Goal: Task Accomplishment & Management: Manage account settings

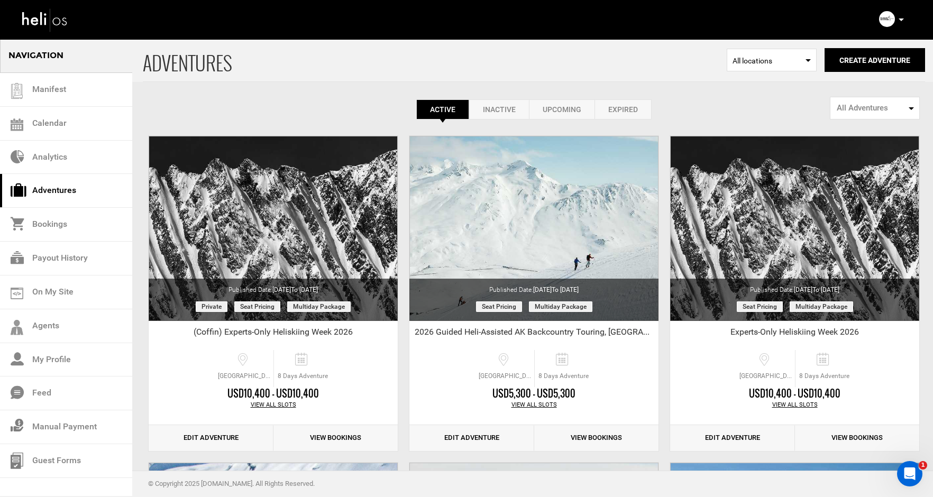
click at [614, 107] on link "Expired" at bounding box center [623, 109] width 57 height 20
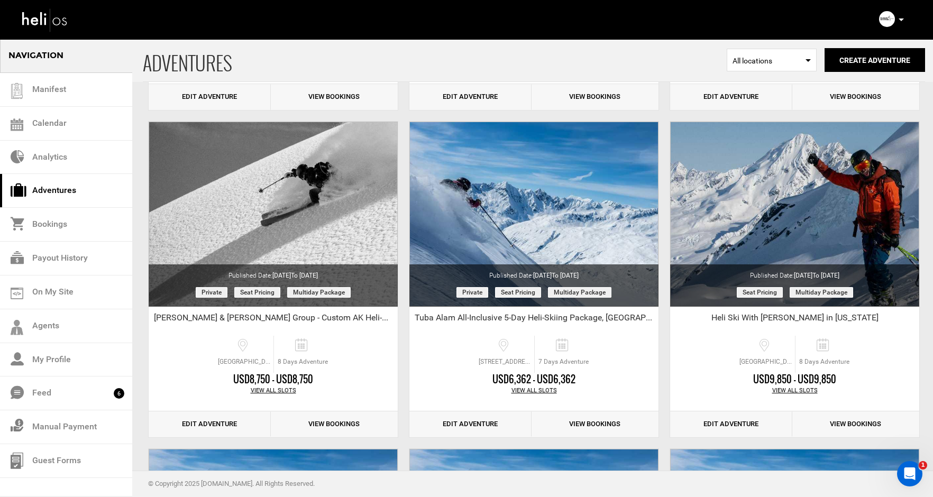
scroll to position [996, 0]
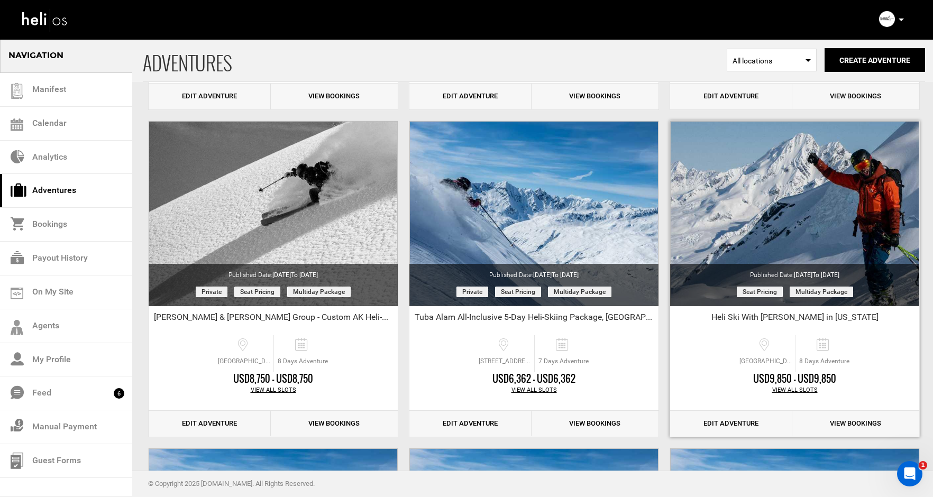
click at [725, 420] on link "Edit Adventure" at bounding box center [731, 424] width 122 height 26
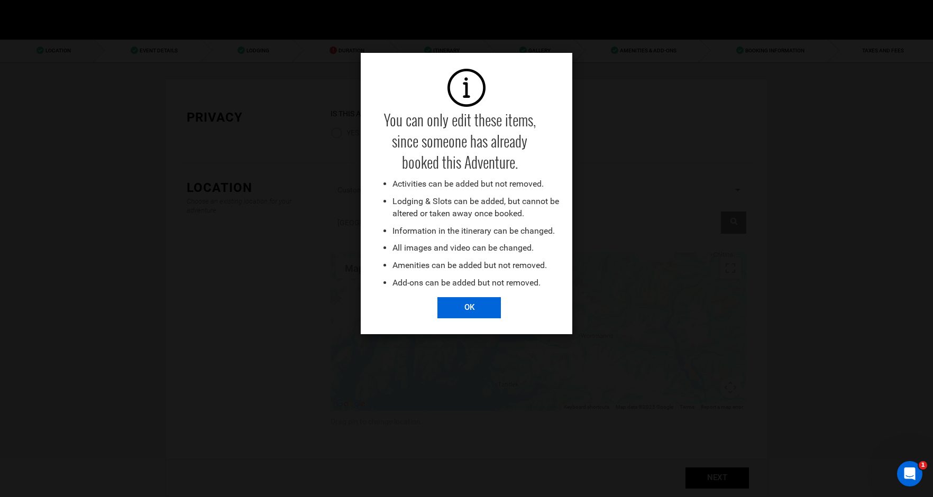
click at [442, 307] on input "OK" at bounding box center [469, 307] width 63 height 21
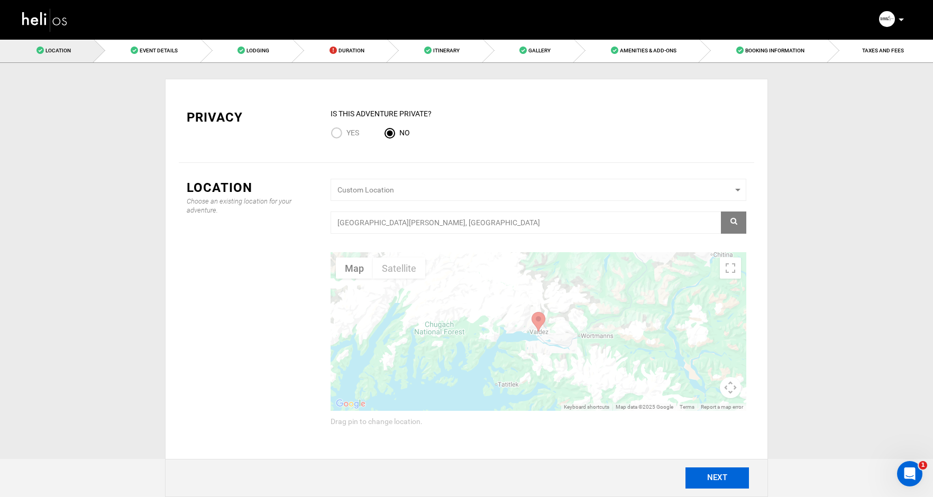
click at [713, 471] on button "NEXT" at bounding box center [717, 478] width 63 height 21
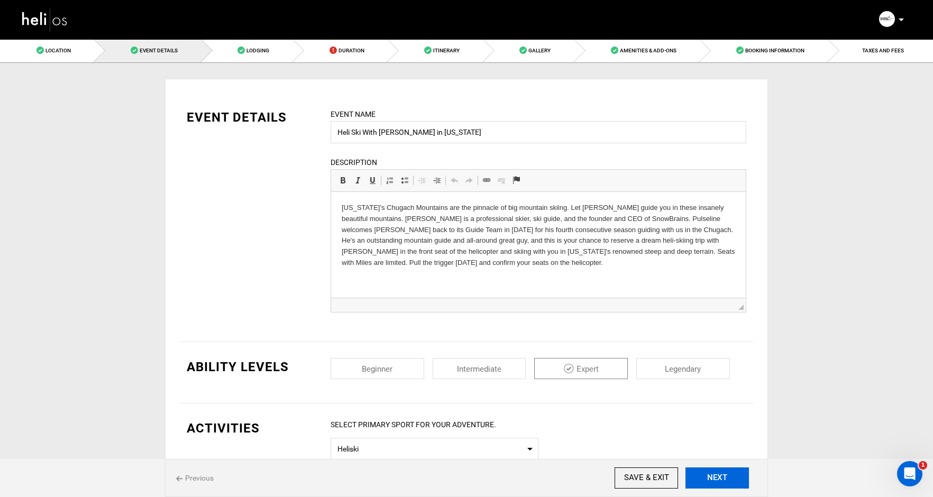
click at [713, 471] on button "NEXT" at bounding box center [717, 478] width 63 height 21
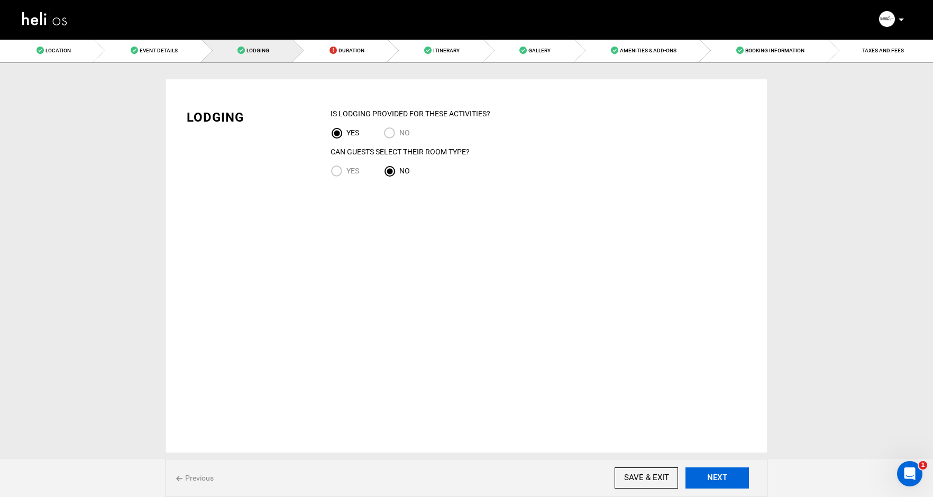
click at [713, 471] on button "NEXT" at bounding box center [717, 478] width 63 height 21
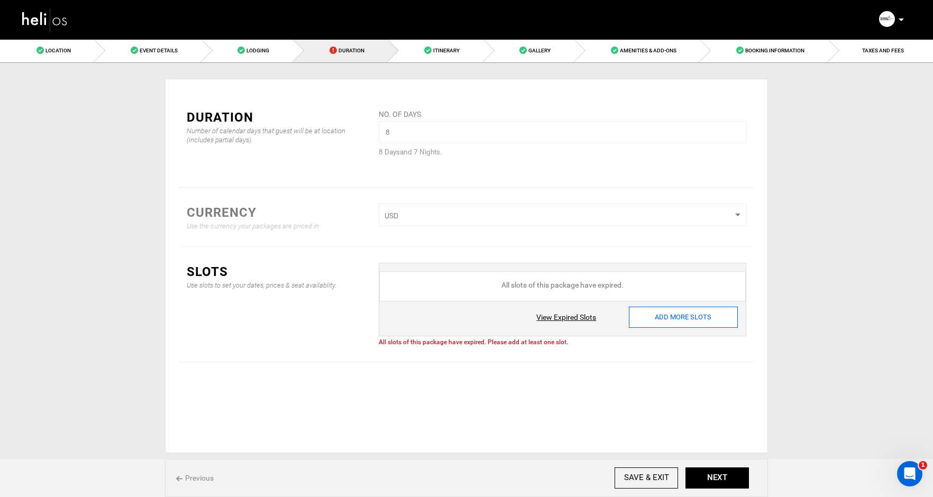
click at [678, 320] on input "ADD MORE SLOTS" at bounding box center [683, 317] width 109 height 21
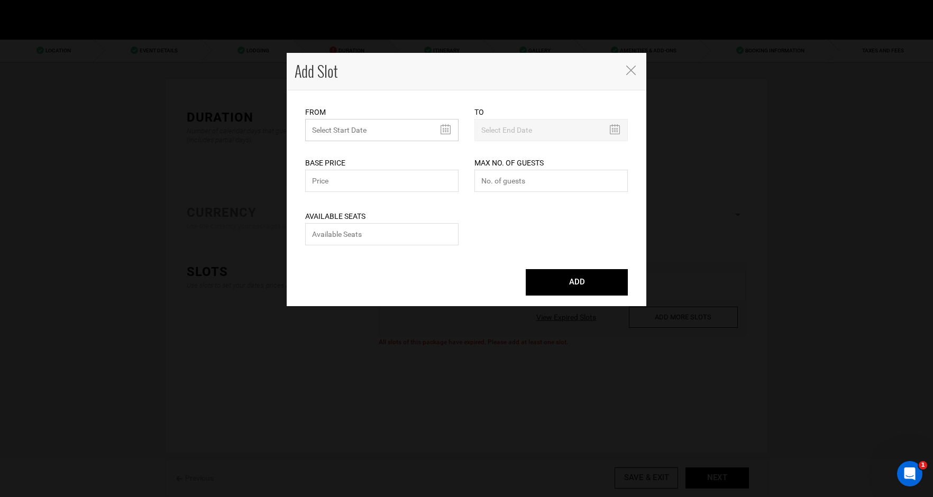
click at [447, 130] on input "text" at bounding box center [381, 130] width 153 height 22
click at [412, 154] on th "»" at bounding box center [411, 154] width 16 height 16
click at [412, 153] on th "»" at bounding box center [411, 154] width 16 height 16
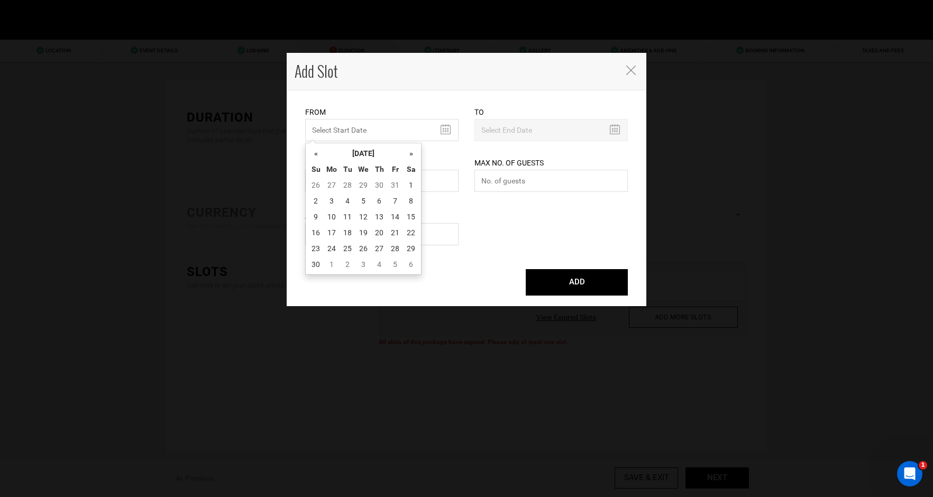
click at [412, 153] on th "»" at bounding box center [411, 154] width 16 height 16
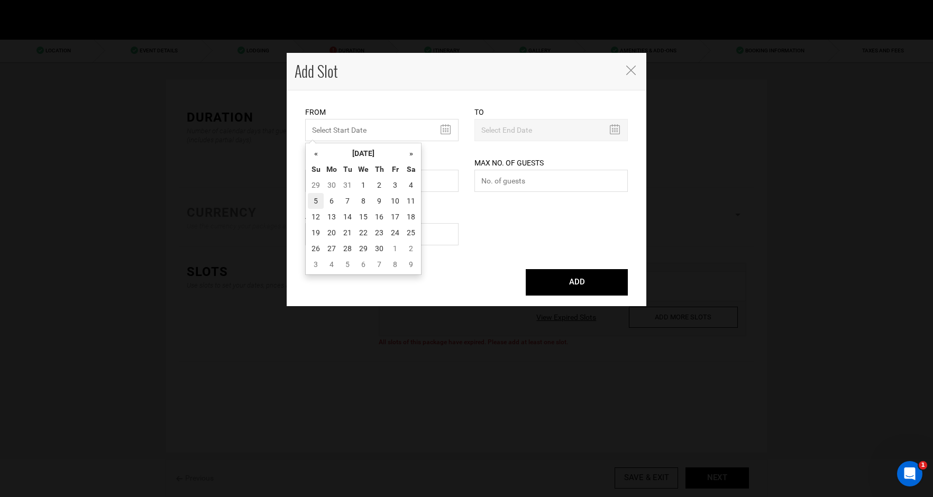
click at [317, 199] on td "5" at bounding box center [316, 201] width 16 height 16
type input "04/05/2026"
type input "04/12/2026"
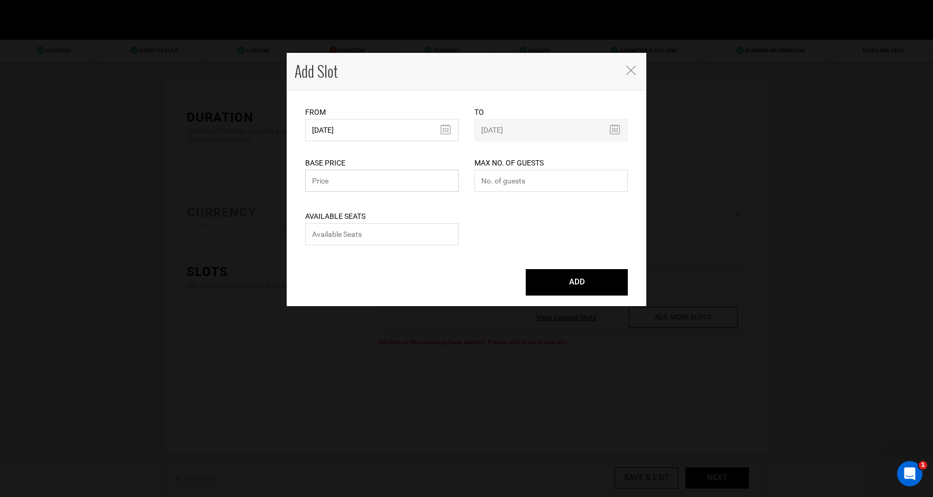
click at [335, 186] on input "text" at bounding box center [381, 181] width 153 height 22
type input "10400"
click at [511, 183] on input "number" at bounding box center [551, 181] width 153 height 22
type input "4"
click at [382, 243] on input "number" at bounding box center [381, 234] width 153 height 22
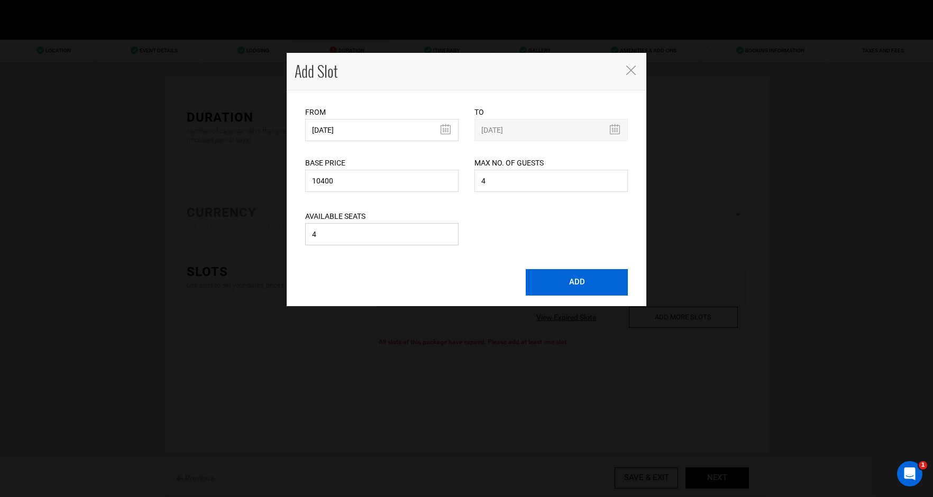
type input "4"
click at [574, 285] on button "ADD" at bounding box center [577, 282] width 102 height 26
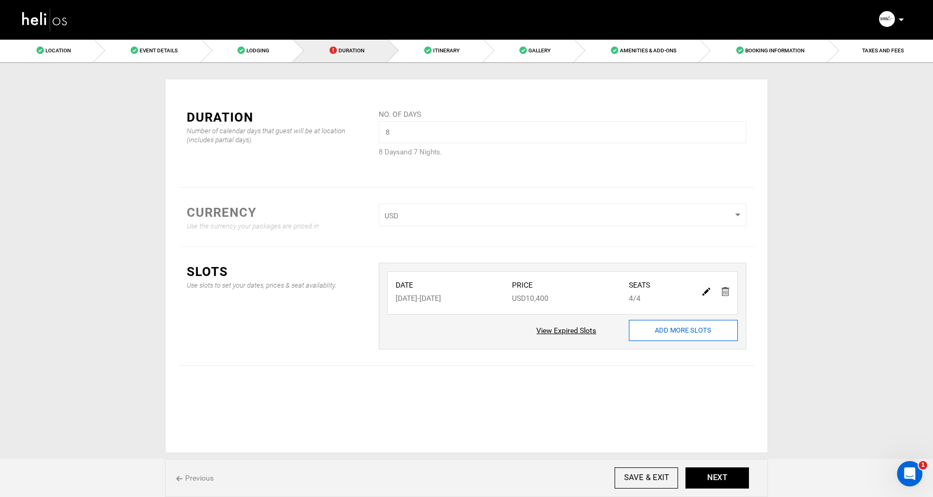
click at [665, 329] on input "ADD MORE SLOTS" at bounding box center [683, 330] width 109 height 21
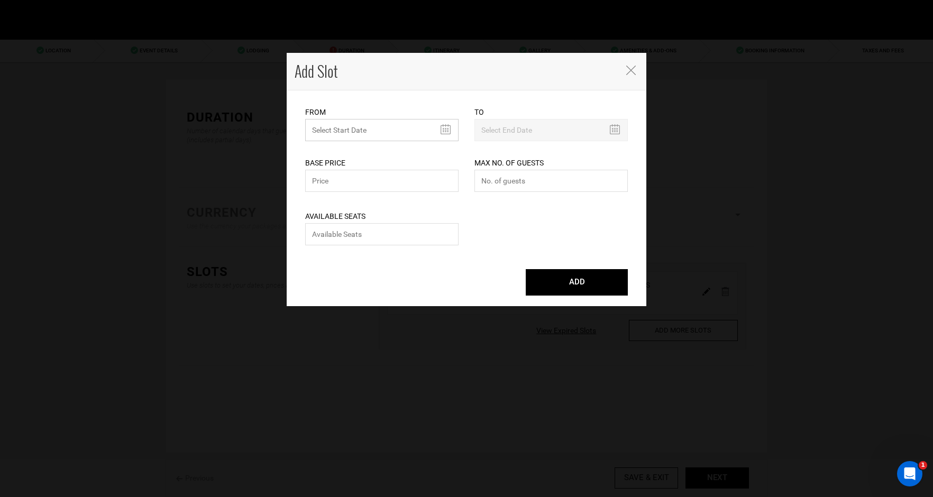
click at [446, 132] on input "text" at bounding box center [381, 130] width 153 height 22
click at [411, 153] on th "»" at bounding box center [411, 154] width 16 height 16
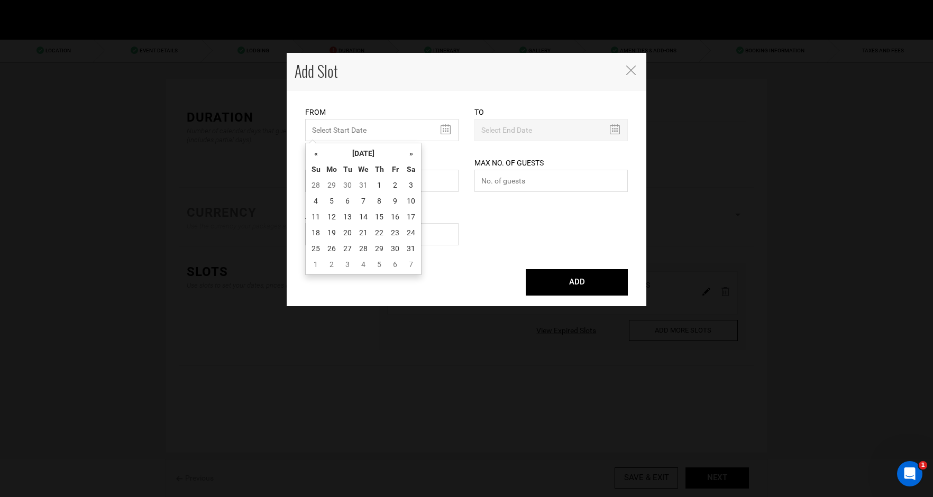
click at [411, 153] on th "»" at bounding box center [411, 154] width 16 height 16
click at [319, 215] on td "12" at bounding box center [316, 217] width 16 height 16
type input "04/12/2026"
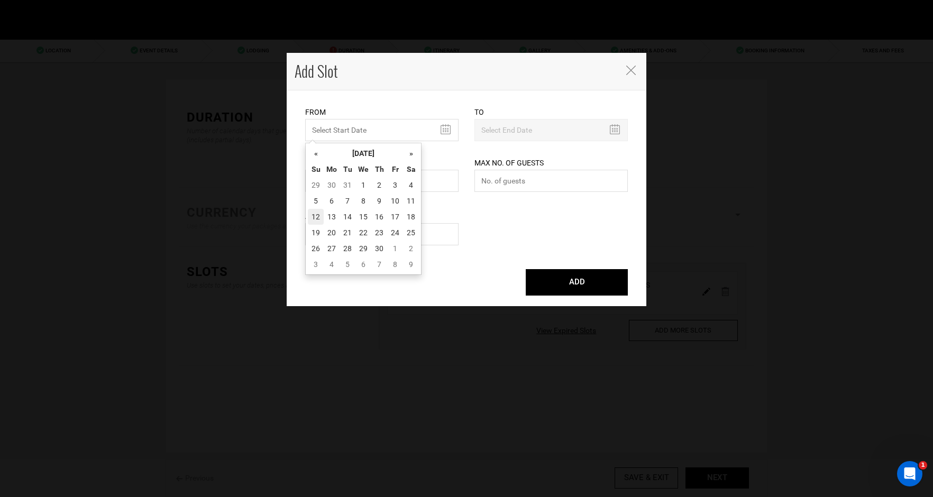
type input "04/19/2026"
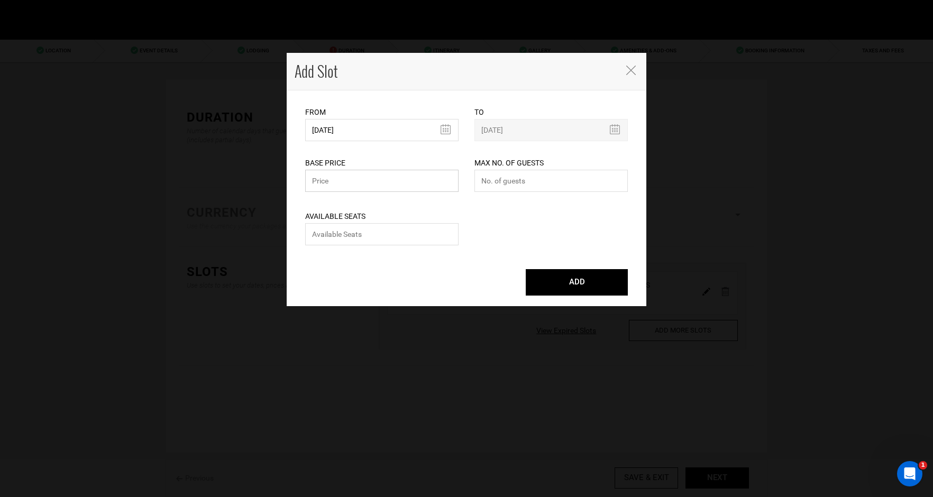
click at [350, 183] on input "text" at bounding box center [381, 181] width 153 height 22
type input "10400"
type input "4"
click at [329, 234] on input "number" at bounding box center [381, 234] width 153 height 22
type input "4"
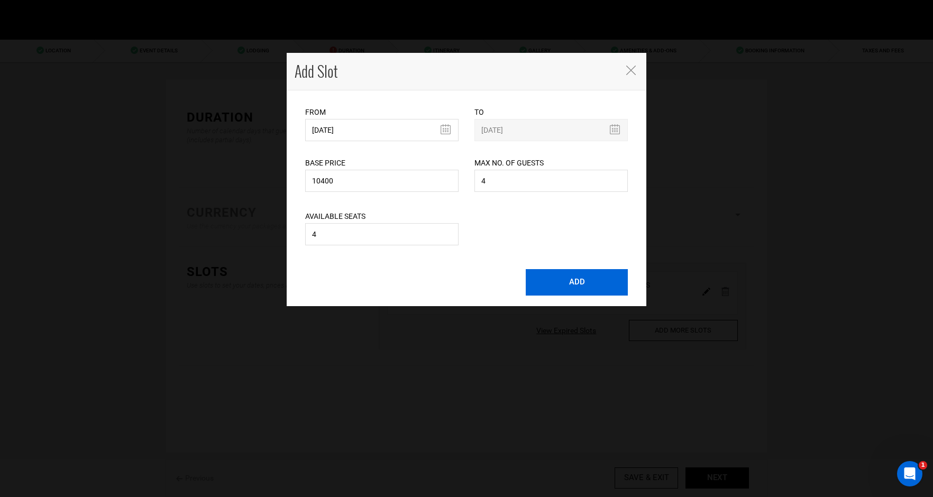
click at [557, 287] on button "ADD" at bounding box center [577, 282] width 102 height 26
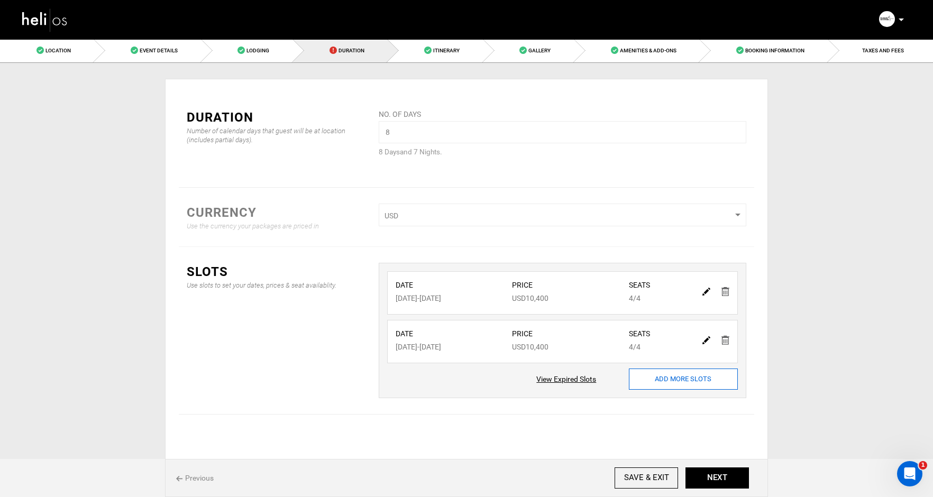
click at [675, 379] on input "ADD MORE SLOTS" at bounding box center [683, 379] width 109 height 21
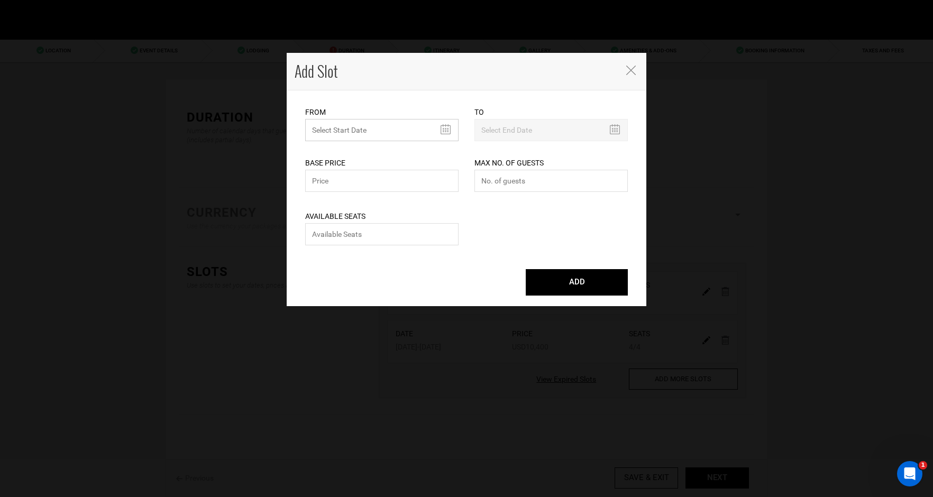
click at [444, 130] on input "MINIMUM NUMBER OF NIGHTS" at bounding box center [381, 130] width 153 height 22
click at [411, 153] on th "»" at bounding box center [411, 154] width 16 height 16
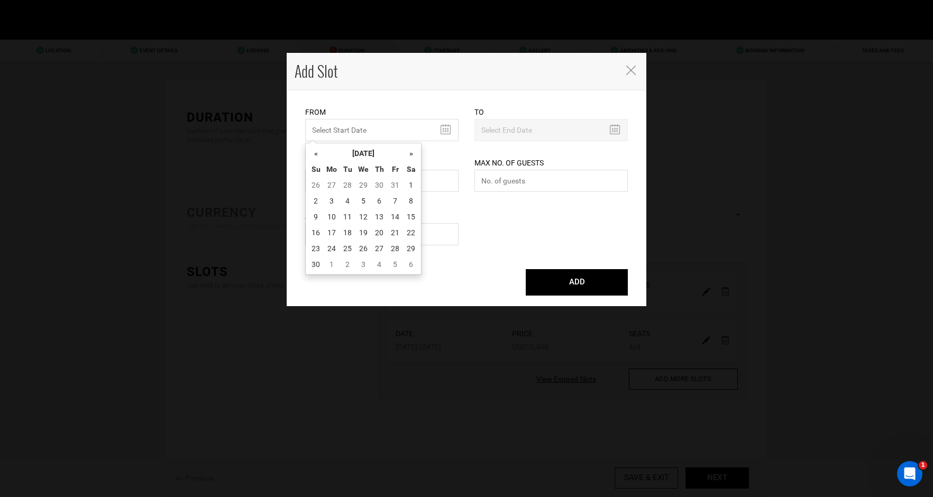
click at [411, 153] on th "»" at bounding box center [411, 154] width 16 height 16
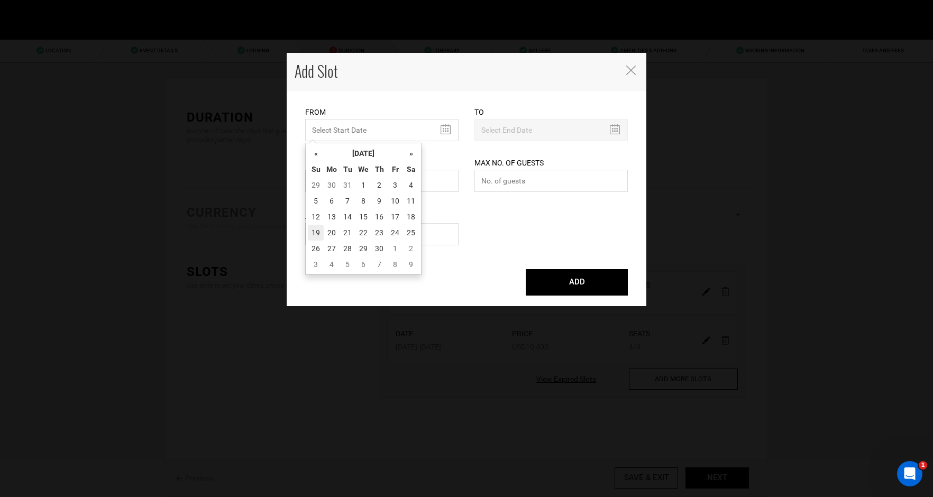
click at [317, 234] on td "19" at bounding box center [316, 233] width 16 height 16
type input "04/19/2026"
type input "04/26/2026"
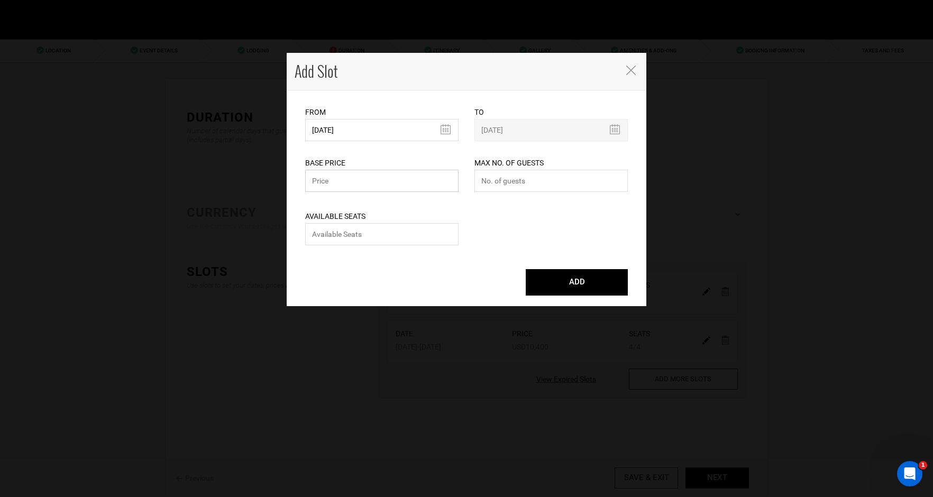
click at [354, 185] on input "text" at bounding box center [381, 181] width 153 height 22
type input "10400"
type input "4"
click at [578, 284] on button "ADD" at bounding box center [577, 282] width 102 height 26
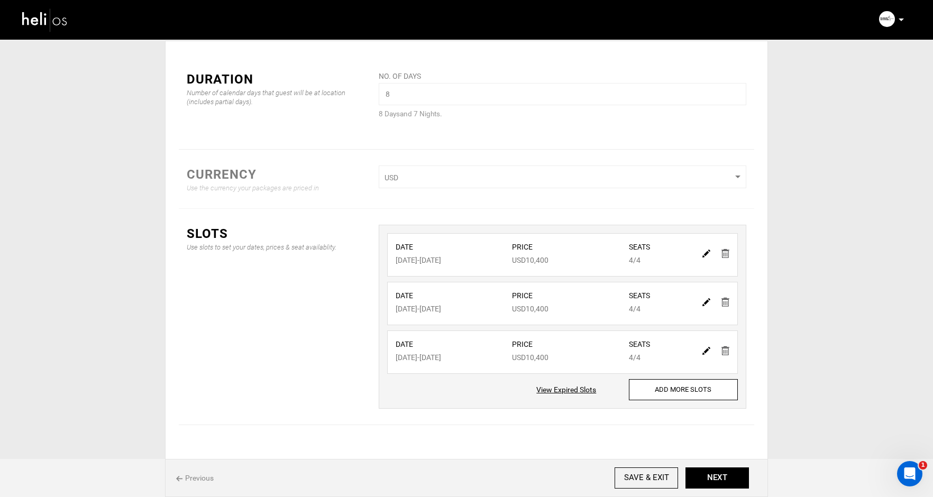
scroll to position [39, 0]
click at [729, 475] on button "NEXT" at bounding box center [717, 478] width 63 height 21
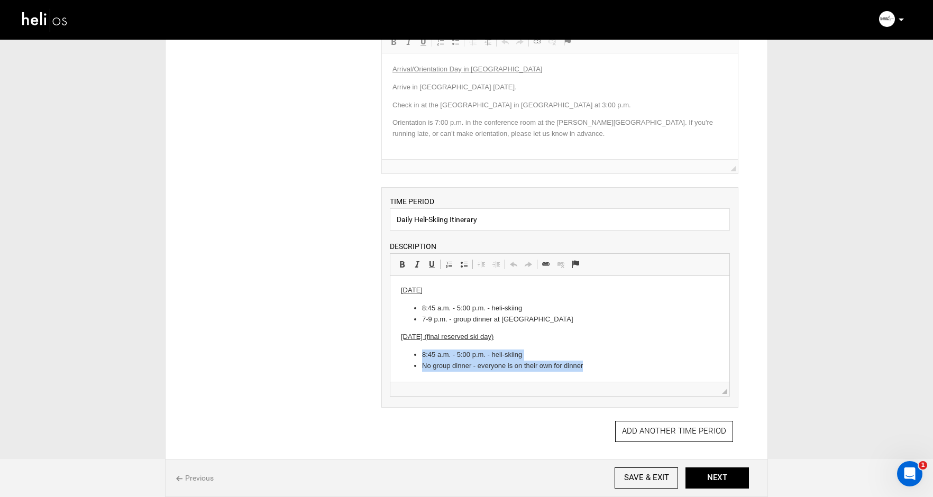
scroll to position [83, 0]
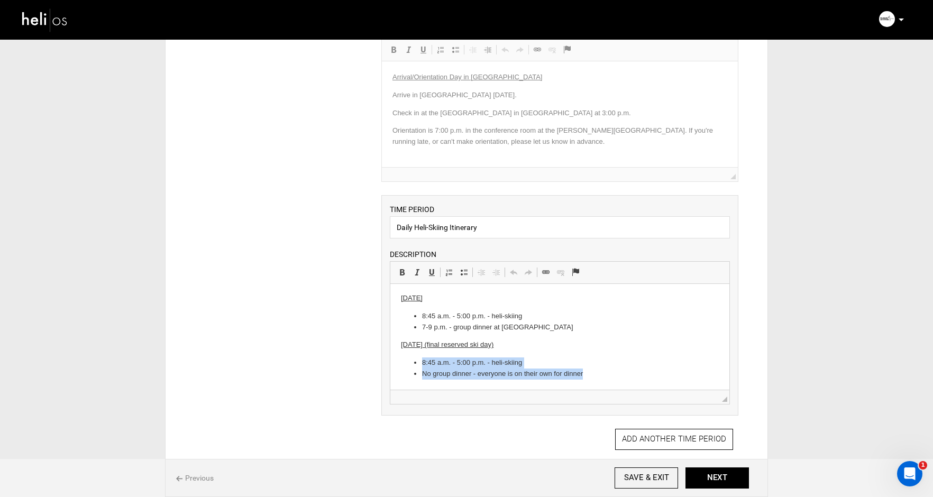
drag, startPoint x: 588, startPoint y: 372, endPoint x: 416, endPoint y: 376, distance: 171.5
click at [416, 367] on ul "8:45 a.m. - 5:00 p.m. - heli-skiing No group dinner - everyone is on their own …" at bounding box center [560, 369] width 318 height 22
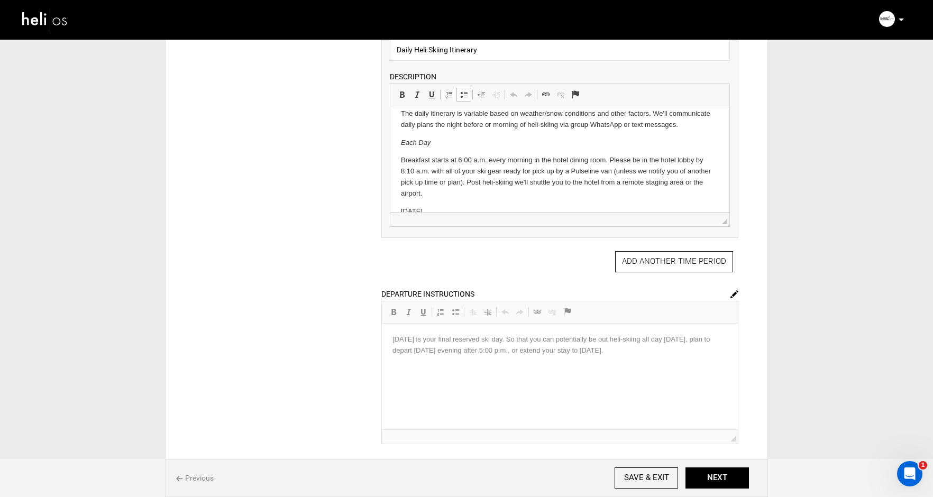
scroll to position [248, 0]
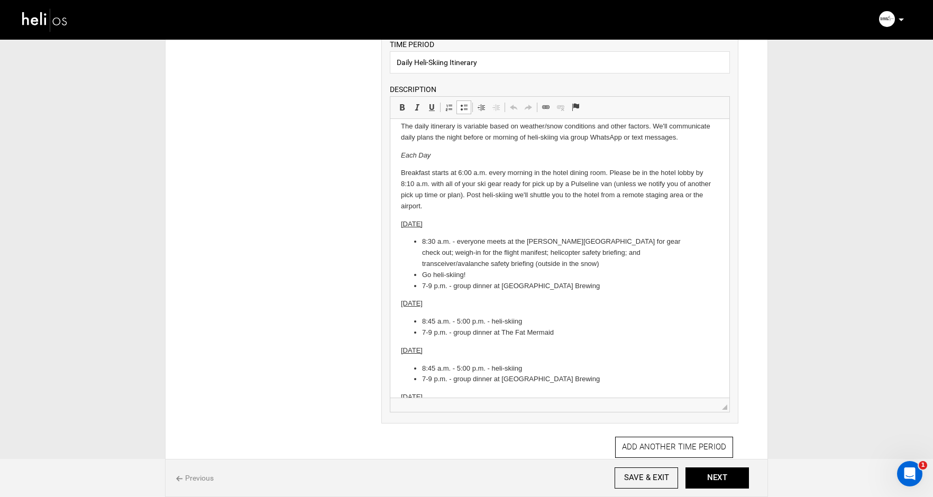
drag, startPoint x: 724, startPoint y: 235, endPoint x: 742, endPoint y: 408, distance: 173.9
click at [742, 408] on div "ARRIVAL INSTRUCTIONS Rich Text Editor, editor13 Editor toolbars Basic Styles Bo…" at bounding box center [560, 252] width 373 height 783
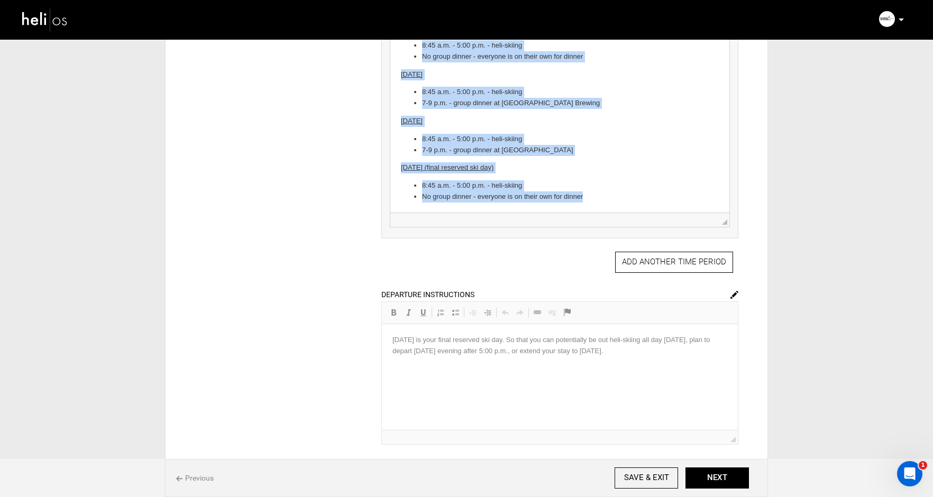
scroll to position [539, 0]
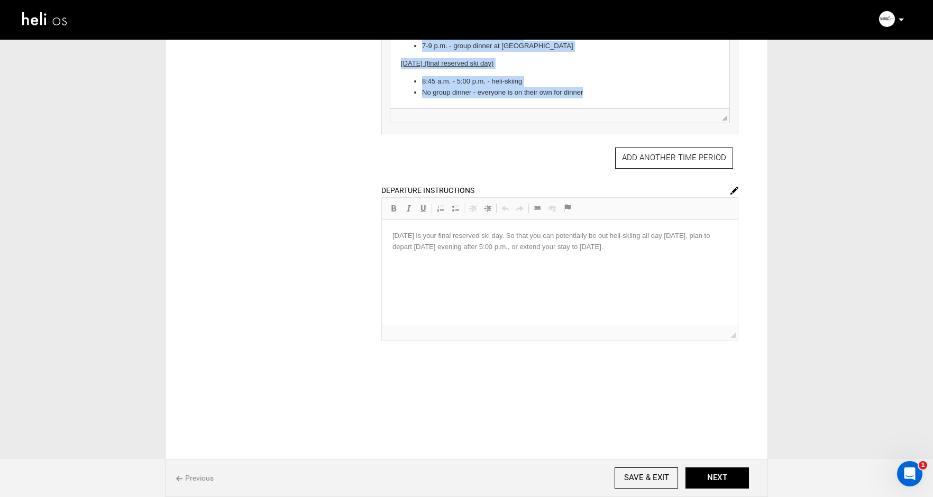
drag, startPoint x: 399, startPoint y: -60, endPoint x: 535, endPoint y: 254, distance: 341.7
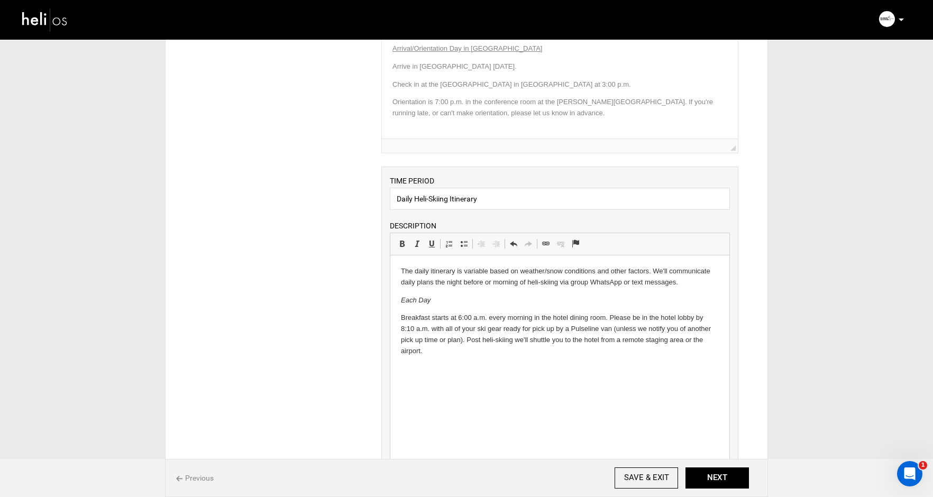
scroll to position [105, 0]
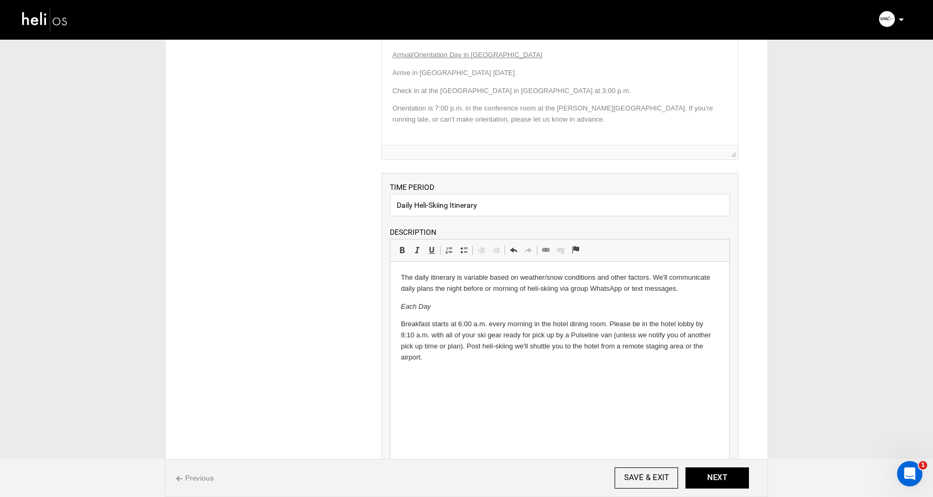
click at [418, 290] on p "The daily itinerary is variable based on weather/snow conditions and other fact…" at bounding box center [560, 283] width 318 height 22
click at [417, 287] on p "The daily itinerary is variable based on weather/snow conditions and other fact…" at bounding box center [560, 283] width 318 height 22
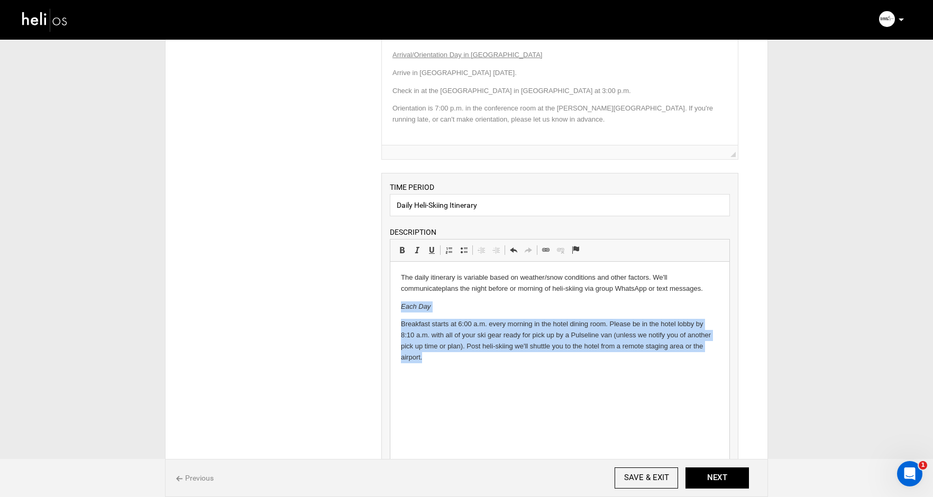
drag, startPoint x: 424, startPoint y: 357, endPoint x: 392, endPoint y: 308, distance: 58.4
click at [393, 308] on html "The daily itinerary is variable based on weather/snow conditions and other fact…" at bounding box center [559, 327] width 339 height 130
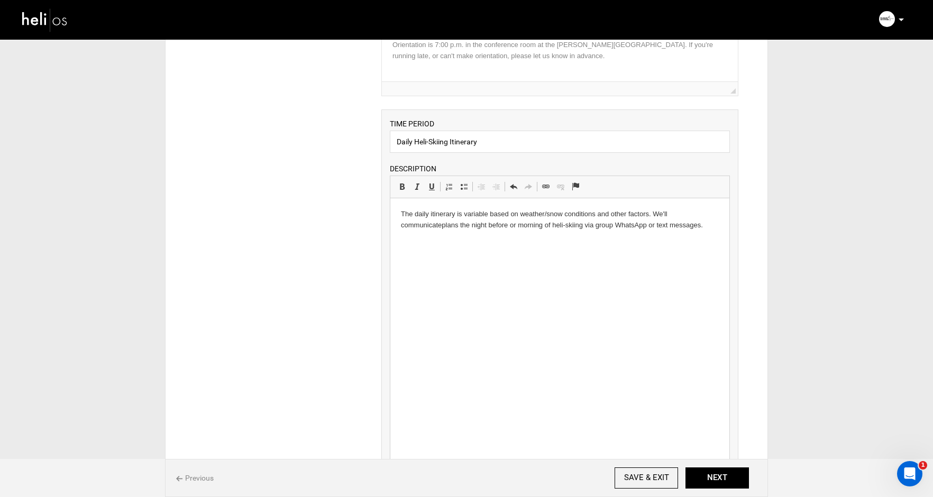
scroll to position [169, 0]
click at [712, 475] on button "NEXT" at bounding box center [717, 478] width 63 height 21
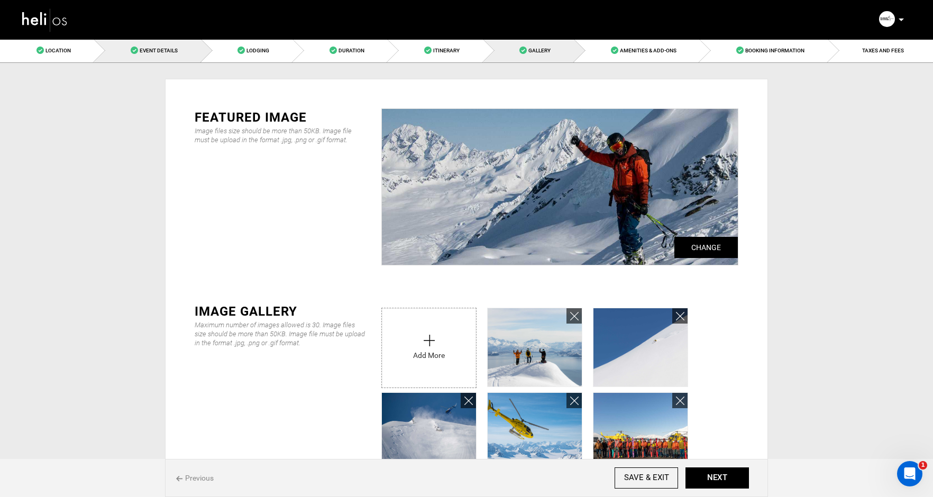
click at [170, 51] on span "Event Details" at bounding box center [159, 51] width 38 height 6
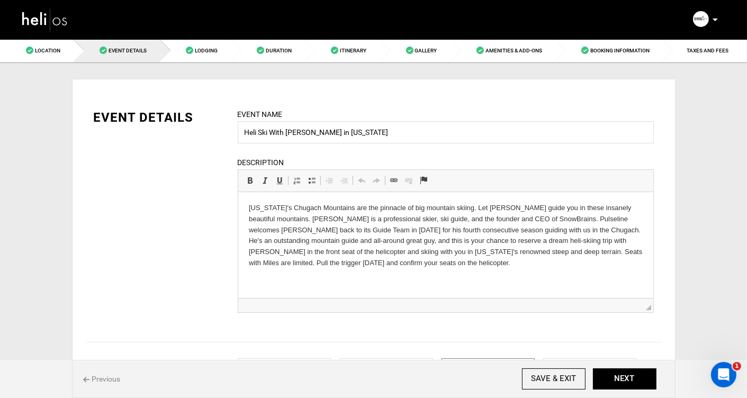
click at [310, 231] on p "Alaska's Chugach Mountains are the pinnacle of big mountain skiing. Let Miles C…" at bounding box center [445, 235] width 394 height 66
click at [348, 230] on p "Alaska's Chugach Mountains are the pinnacle of big mountain skiing. Let Miles C…" at bounding box center [445, 235] width 394 height 66
drag, startPoint x: 499, startPoint y: 229, endPoint x: 472, endPoint y: 229, distance: 27.5
click at [472, 229] on p "Alaska's Chugach Mountains are the pinnacle of big mountain skiing. Let Miles C…" at bounding box center [445, 235] width 394 height 66
click at [477, 242] on p "Alaska's Chugach Mountains are the pinnacle of big mountain skiing. Let Miles C…" at bounding box center [445, 235] width 394 height 66
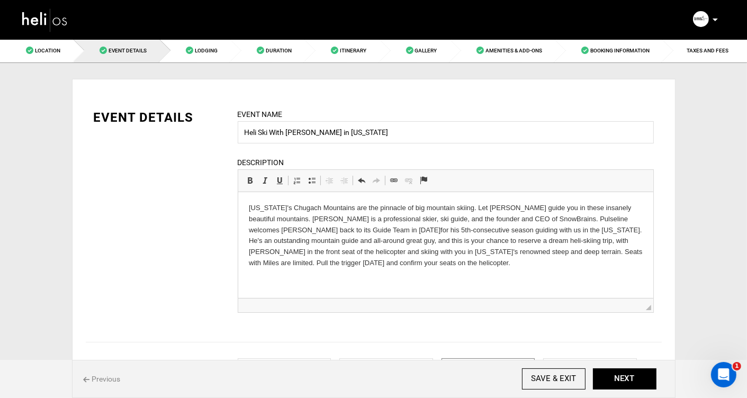
click at [511, 242] on p "Alaska's Chugach Mountains are the pinnacle of big mountain skiing. Let Miles C…" at bounding box center [445, 235] width 394 height 66
drag, startPoint x: 388, startPoint y: 261, endPoint x: 540, endPoint y: 247, distance: 151.9
click at [540, 247] on p "Alaska's Chugach Mountains are the pinnacle of big mountain skiing. Let Miles C…" at bounding box center [445, 235] width 394 height 66
click at [483, 242] on p "Alaska's Chugach Mountains are the pinnacle of big mountain skiing. Let Miles C…" at bounding box center [445, 235] width 394 height 66
click at [549, 242] on p "Alaska's Chugach Mountains are the pinnacle of big mountain skiing. Let Miles C…" at bounding box center [445, 235] width 394 height 66
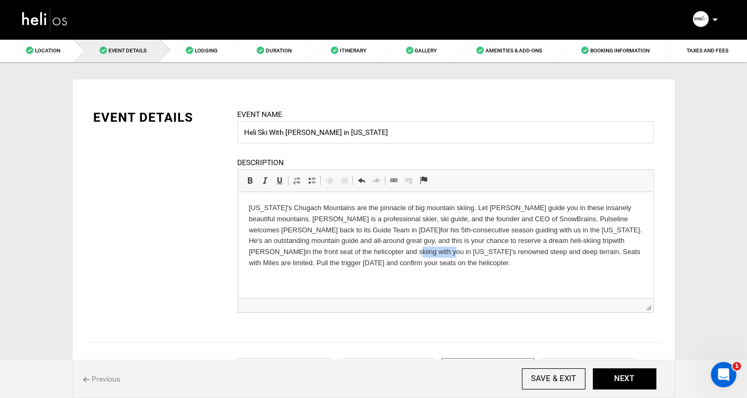
drag, startPoint x: 283, startPoint y: 252, endPoint x: 243, endPoint y: 252, distance: 40.2
click at [243, 252] on html "Alaska's Chugach Mountains are the pinnacle of big mountain skiing. Let Miles C…" at bounding box center [445, 235] width 415 height 87
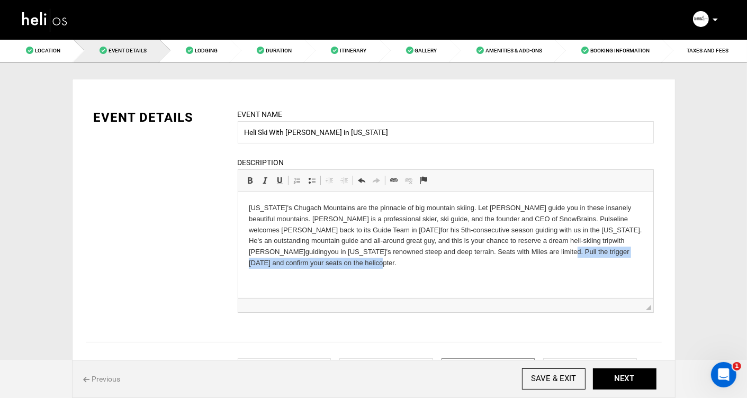
drag, startPoint x: 585, startPoint y: 253, endPoint x: 393, endPoint y: 254, distance: 192.1
click at [393, 254] on p "Alaska's Chugach Mountains are the pinnacle of big mountain skiing. Let Miles C…" at bounding box center [445, 235] width 394 height 66
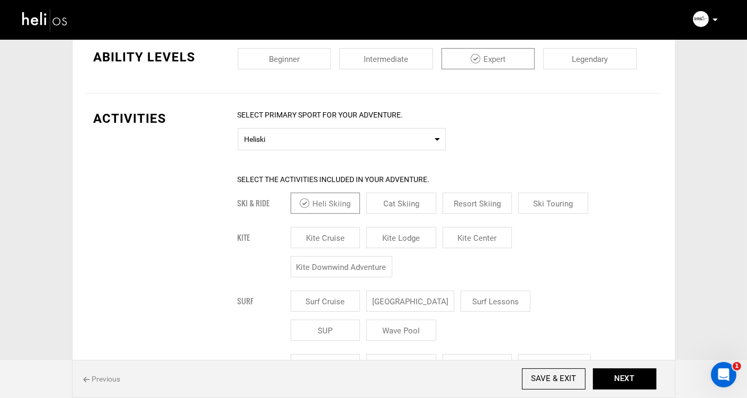
scroll to position [308, 0]
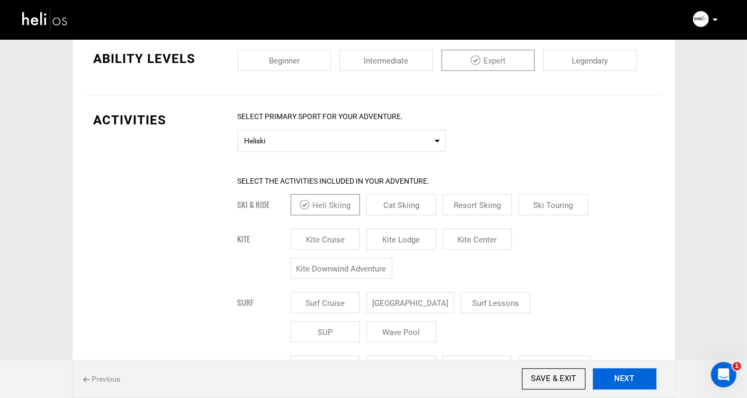
click at [619, 378] on button "NEXT" at bounding box center [624, 378] width 63 height 21
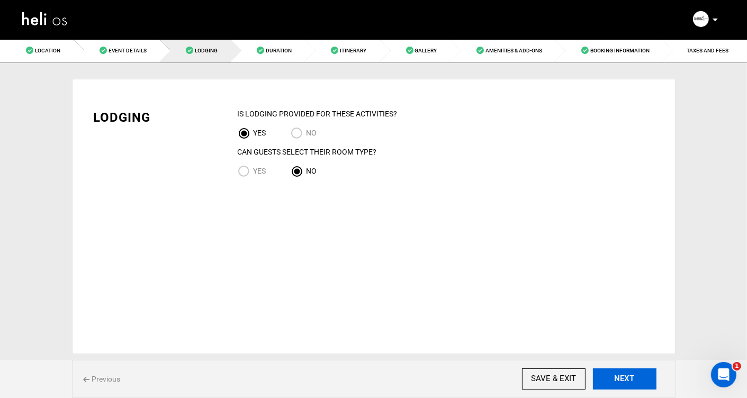
click at [619, 378] on button "NEXT" at bounding box center [624, 378] width 63 height 21
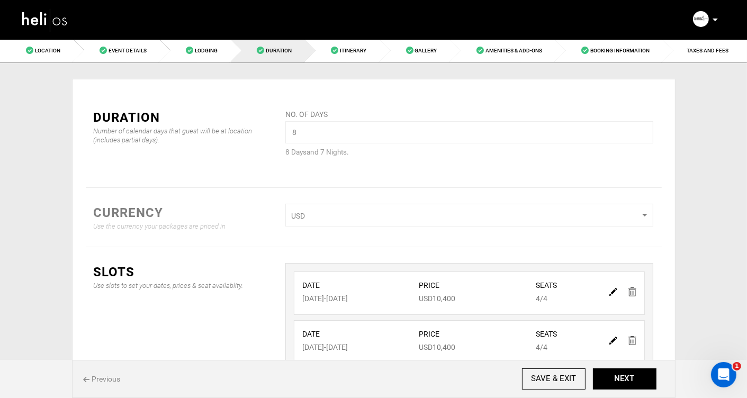
click at [103, 378] on span "Previous" at bounding box center [102, 379] width 38 height 11
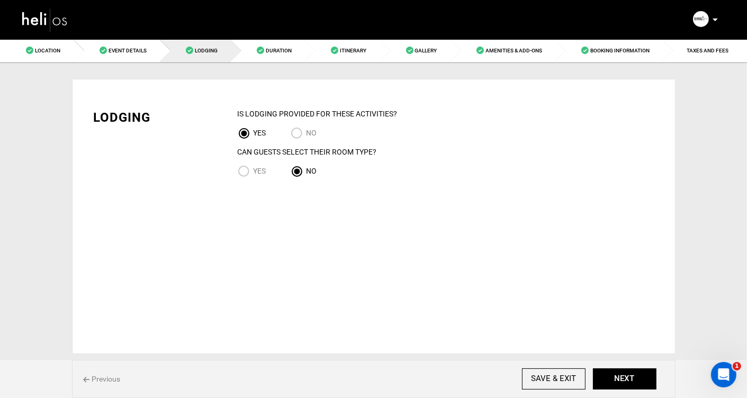
click at [103, 378] on span "Previous" at bounding box center [102, 379] width 38 height 11
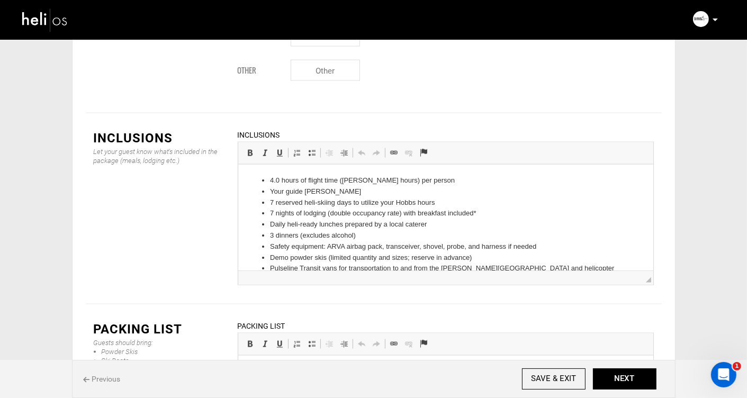
scroll to position [1294, 0]
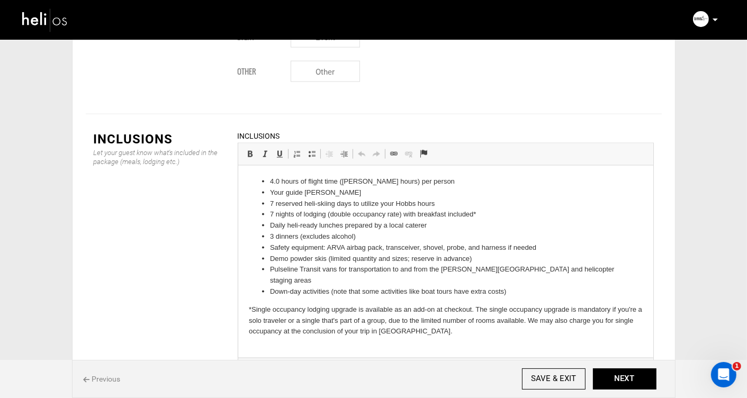
drag, startPoint x: 646, startPoint y: 223, endPoint x: 658, endPoint y: 293, distance: 70.4
click at [658, 293] on div "Inclusions Rich Text Editor, editor11 Editor toolbars Basic Styles Bold Keyboar…" at bounding box center [446, 252] width 432 height 245
click at [402, 323] on p "*Single occupancy lodging upgrade is available as an add-on at checkout. The si…" at bounding box center [445, 320] width 394 height 33
click at [569, 310] on p "*Single occupancy lodging upgrade is available as an add-on at checkout. The si…" at bounding box center [445, 320] width 394 height 33
click at [406, 317] on p "*Single occupancy lodging upgrade is available as an add-on at checkout. The si…" at bounding box center [445, 320] width 394 height 33
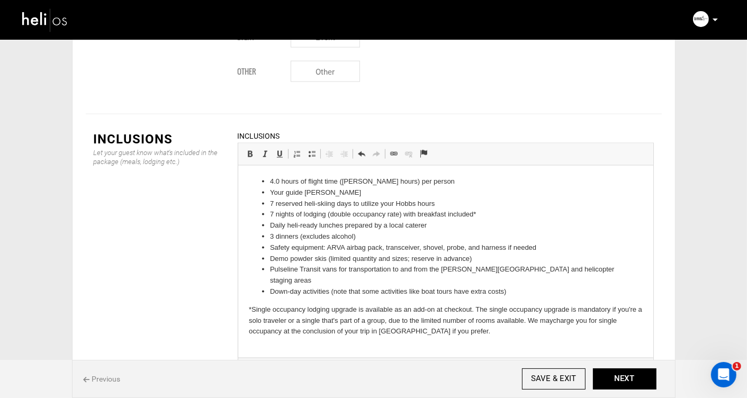
click at [461, 203] on li "7 reserved heli-skiing days to utilize your Hobbs hours" at bounding box center [444, 203] width 351 height 11
click at [387, 215] on li "7 nights of lodging (double occupancy rate) with breakfast included*" at bounding box center [444, 213] width 351 height 11
drag, startPoint x: 359, startPoint y: 236, endPoint x: 301, endPoint y: 237, distance: 57.7
click at [301, 237] on li "3 dinners (excludes alcohol)" at bounding box center [444, 236] width 351 height 11
click at [277, 237] on li "3 dinners at" at bounding box center [444, 236] width 351 height 11
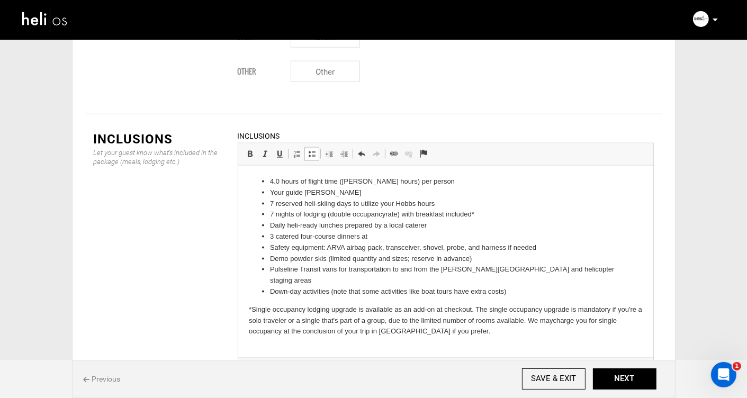
click at [384, 235] on li "3 catered four-course d inners at" at bounding box center [444, 236] width 351 height 11
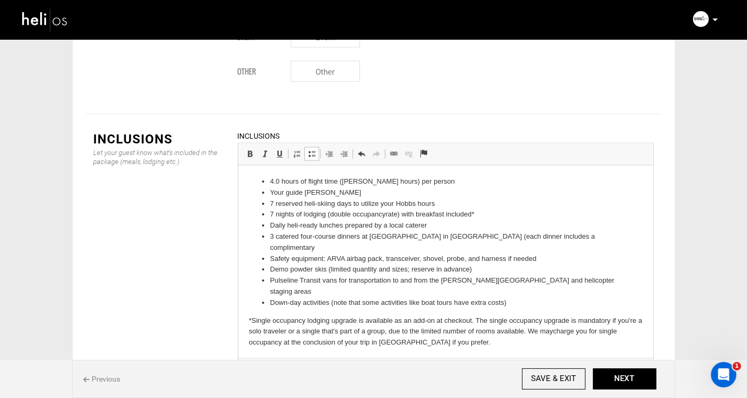
click at [536, 237] on li "3 catered four-course d inners at Growler Bay Brewing in Valdez (each dinner in…" at bounding box center [444, 242] width 351 height 22
click at [606, 238] on li "3 catered four-course d inners at Growler Bay Brewing in Valdez (each dinner in…" at bounding box center [444, 242] width 351 height 22
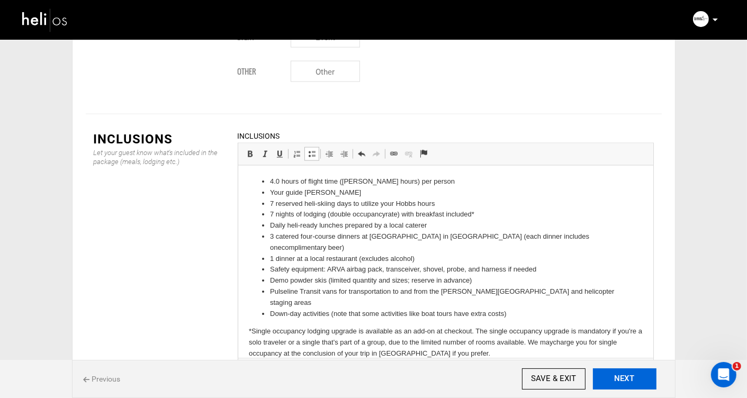
click at [616, 374] on button "NEXT" at bounding box center [624, 378] width 63 height 21
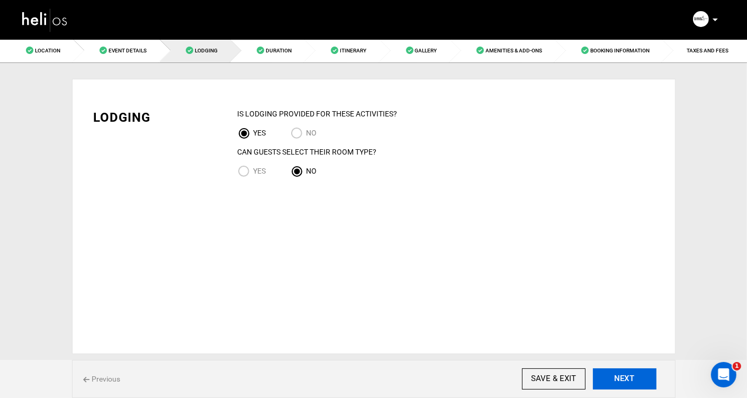
click at [616, 374] on button "NEXT" at bounding box center [624, 378] width 63 height 21
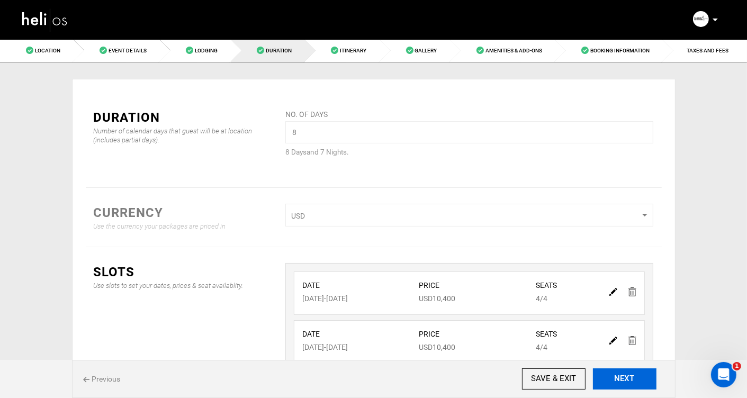
click at [616, 374] on button "NEXT" at bounding box center [624, 378] width 63 height 21
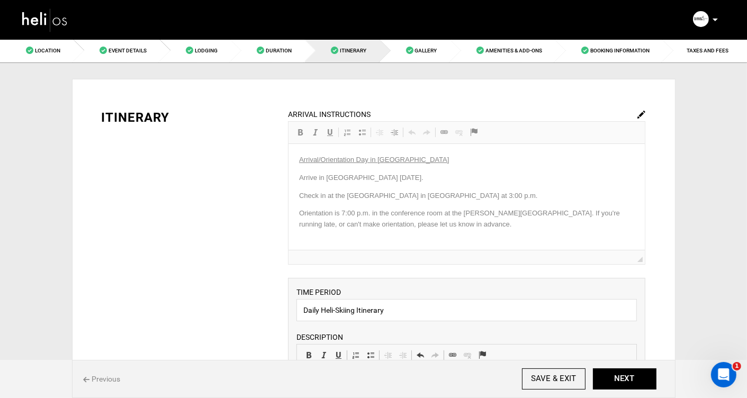
click at [100, 380] on span "Previous" at bounding box center [102, 379] width 38 height 11
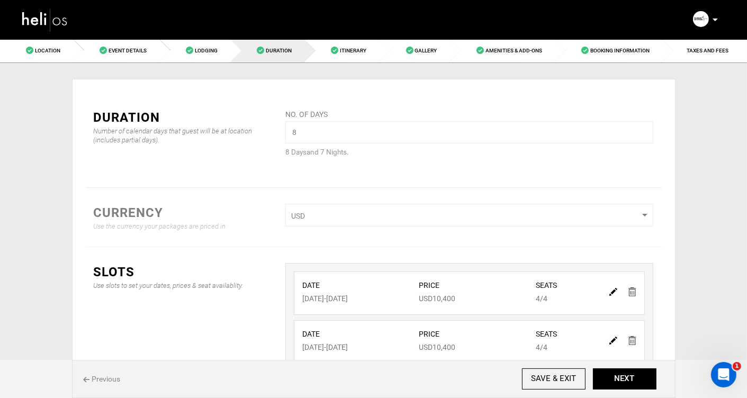
click at [100, 380] on span "Previous" at bounding box center [102, 379] width 38 height 11
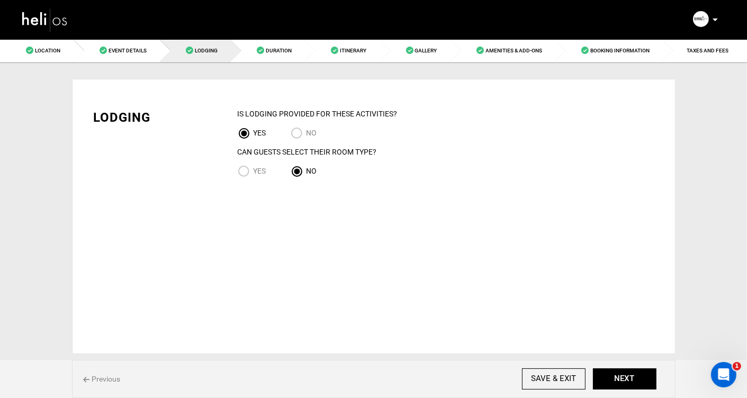
click at [100, 380] on span "Previous" at bounding box center [102, 379] width 38 height 11
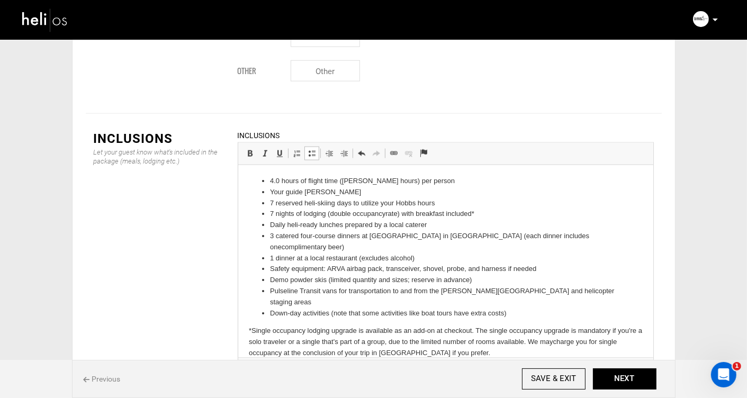
scroll to position [1293, 0]
click at [469, 332] on p "*Single occupancy lodging upgrade is available as an add-on at checkout. The si…" at bounding box center [445, 342] width 394 height 33
click at [621, 377] on button "NEXT" at bounding box center [624, 378] width 63 height 21
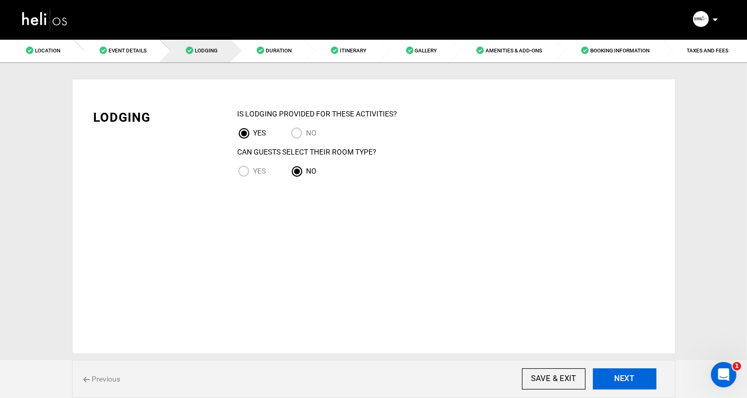
click at [621, 377] on button "NEXT" at bounding box center [624, 378] width 63 height 21
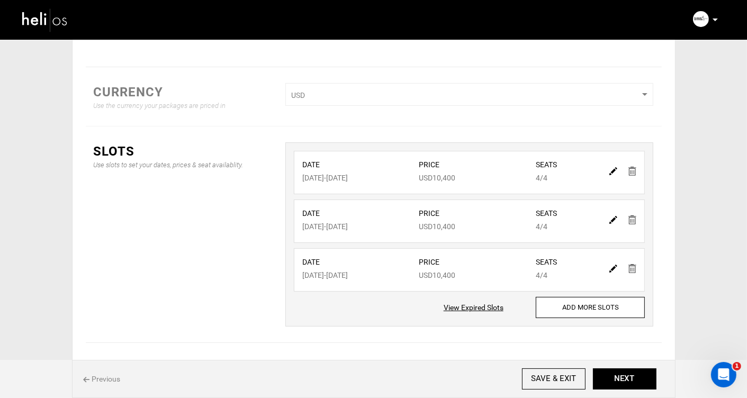
scroll to position [133, 0]
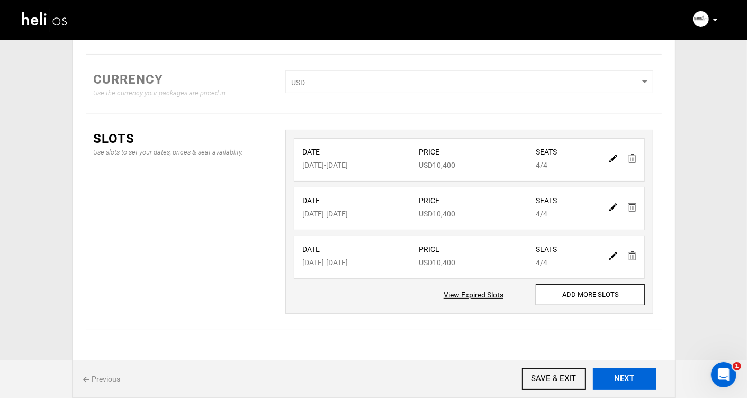
click at [627, 380] on button "NEXT" at bounding box center [624, 378] width 63 height 21
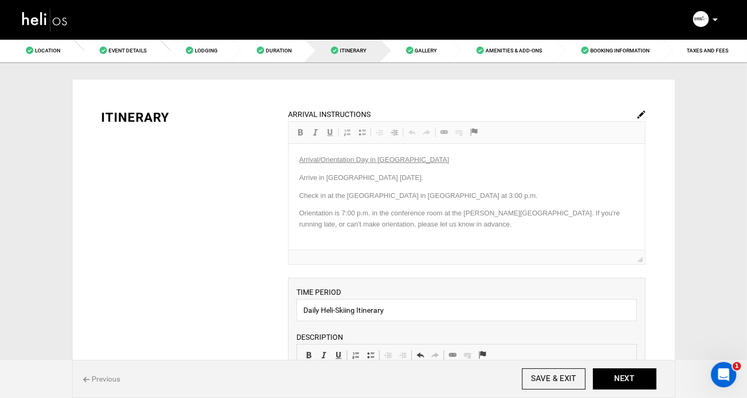
click at [639, 113] on img at bounding box center [641, 115] width 8 height 8
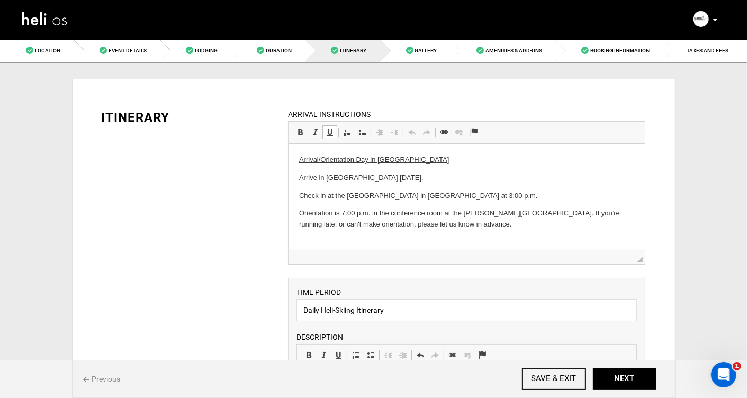
click at [355, 177] on p "Arrive in Valdez on Saturday." at bounding box center [466, 177] width 335 height 11
click at [387, 179] on p "Arrive in Valdez by Saturday." at bounding box center [466, 177] width 335 height 11
click at [460, 195] on p "Check in at the Totem Hotel in Valdez at 3:00 p.m." at bounding box center [466, 195] width 335 height 11
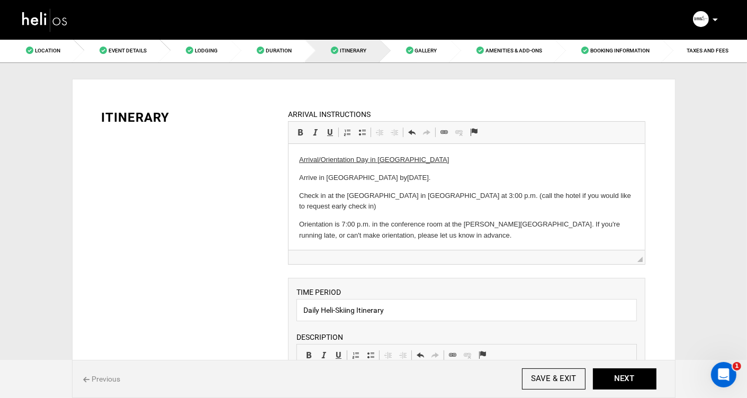
click at [304, 219] on p "Orientation is 7:00 p.m. in the conference room at the Valdez Convention & Civi…" at bounding box center [466, 230] width 335 height 22
click at [597, 219] on p "Pulseline orientation is 7:00 p.m. in the conference room at the Valdez Convent…" at bounding box center [466, 230] width 335 height 22
drag, startPoint x: 514, startPoint y: 226, endPoint x: 404, endPoint y: 213, distance: 110.8
click at [404, 219] on p "Pulseline orientation is 7:00 p.m. in the conference room at the Valdez Convent…" at bounding box center [466, 230] width 335 height 22
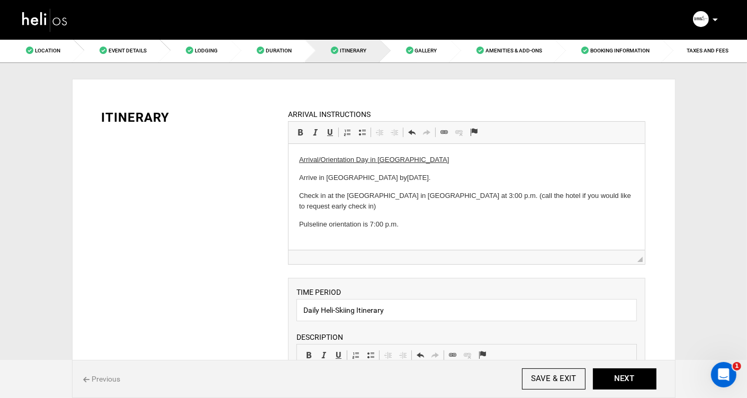
click at [367, 219] on p "Pulseline orientation is 7:00 p.m." at bounding box center [466, 224] width 335 height 11
click at [458, 219] on p "Pulseline orientation is scheduled for 7:00 p.m." at bounding box center [466, 224] width 335 height 11
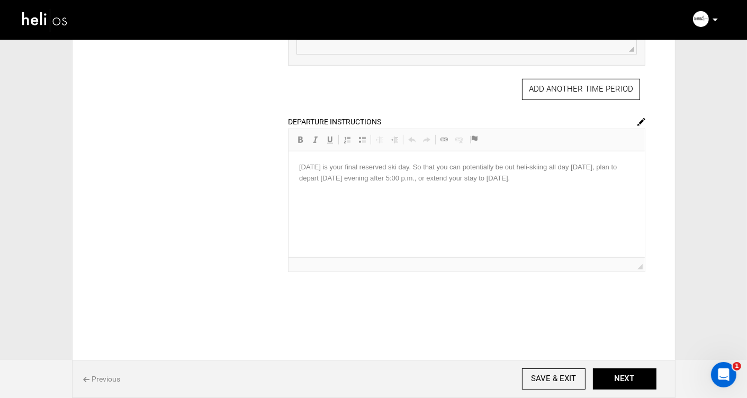
scroll to position [599, 0]
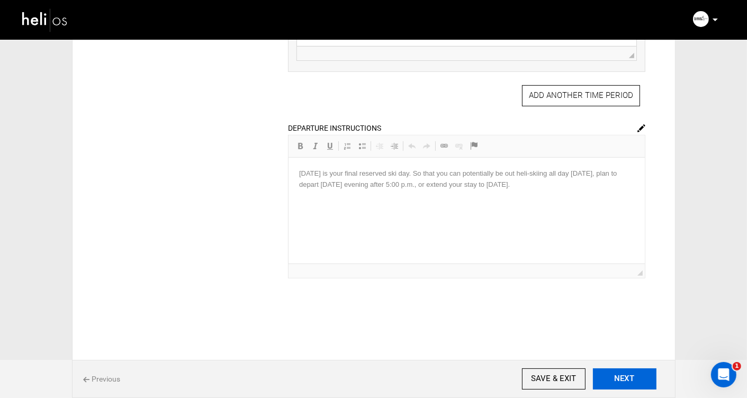
click at [624, 381] on button "NEXT" at bounding box center [624, 378] width 63 height 21
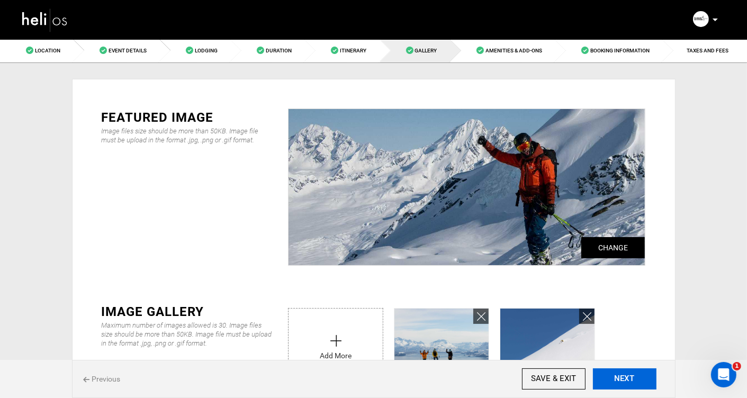
click at [623, 376] on button "NEXT" at bounding box center [624, 378] width 63 height 21
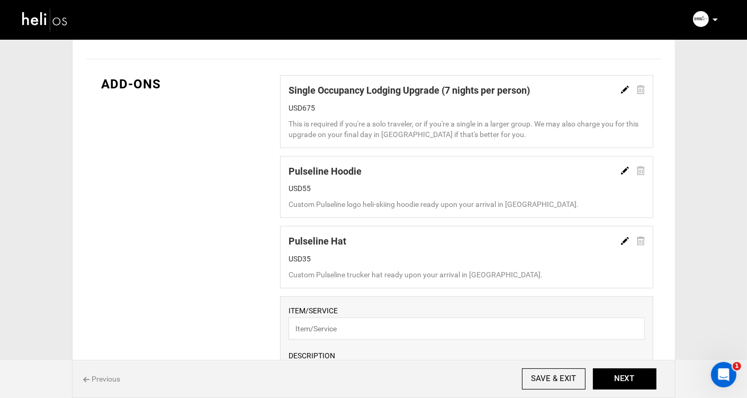
scroll to position [734, 0]
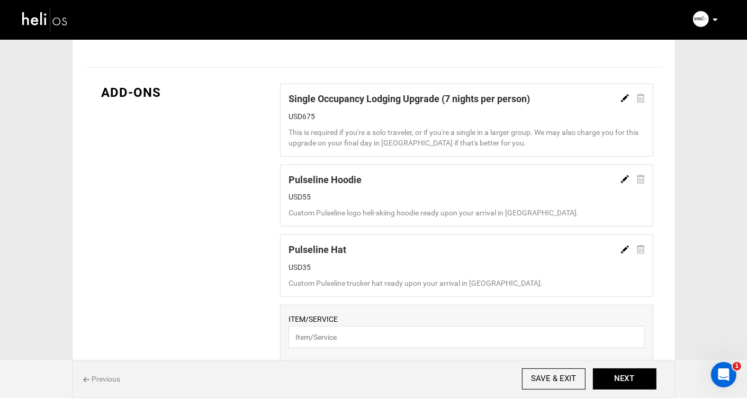
click at [625, 98] on img at bounding box center [625, 98] width 8 height 8
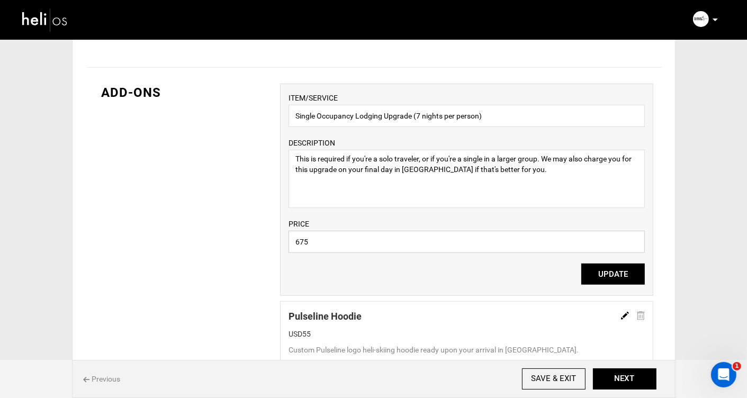
drag, startPoint x: 321, startPoint y: 241, endPoint x: 284, endPoint y: 241, distance: 37.6
click at [284, 241] on div "ITEM/SERVICE Single Occupancy Lodging Upgrade (7 nights per person) DESCRIPTION…" at bounding box center [466, 190] width 373 height 212
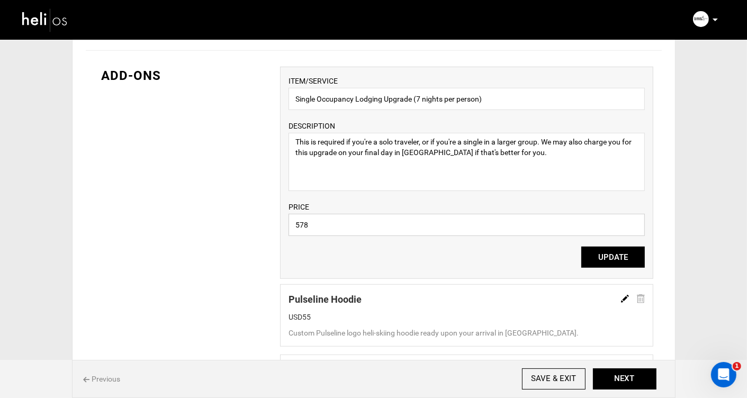
scroll to position [752, 0]
type input "578"
click at [589, 139] on textarea "This is required if you're a solo traveler, or if you're a single in a larger g…" at bounding box center [466, 161] width 356 height 58
click at [484, 153] on textarea "This is required if you're a solo traveler, or if you're a single in a larger g…" at bounding box center [466, 161] width 356 height 58
click at [325, 152] on textarea "This is required if you're a solo traveler, or if you're a single in a larger g…" at bounding box center [466, 161] width 356 height 58
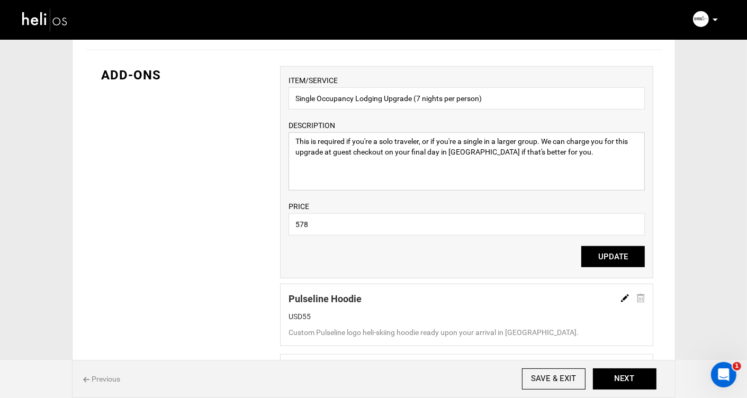
click at [566, 148] on textarea "This is required if you're a solo traveler, or if you're a single in a larger g…" at bounding box center [466, 161] width 356 height 58
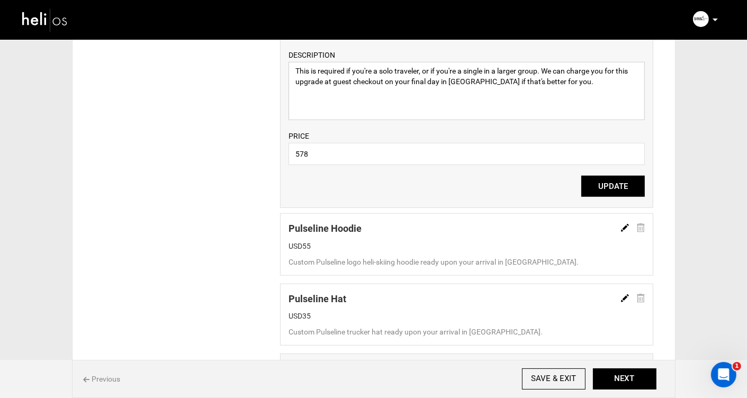
type textarea "This is required if you're a solo traveler, or if you're a single in a larger g…"
click at [622, 228] on img at bounding box center [625, 228] width 8 height 8
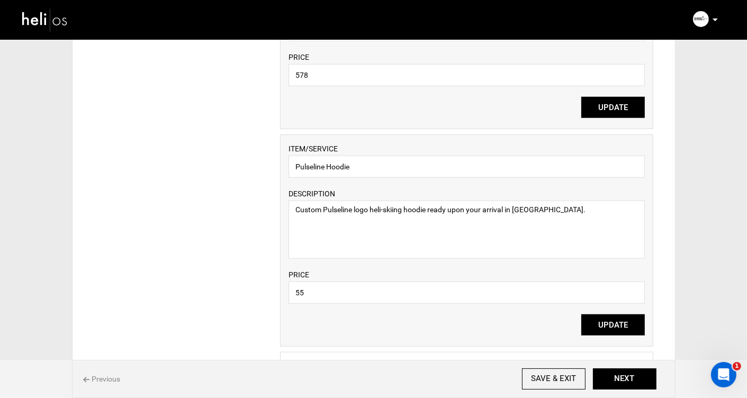
scroll to position [902, 0]
click at [299, 293] on input "55" at bounding box center [466, 292] width 356 height 22
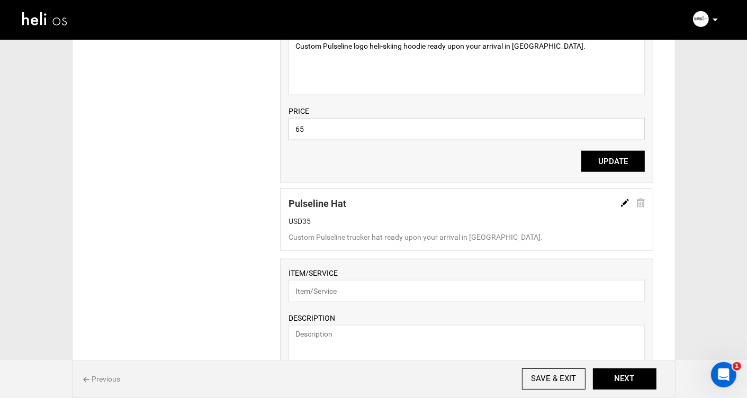
scroll to position [1066, 0]
type input "65"
click at [624, 200] on img at bounding box center [625, 202] width 8 height 8
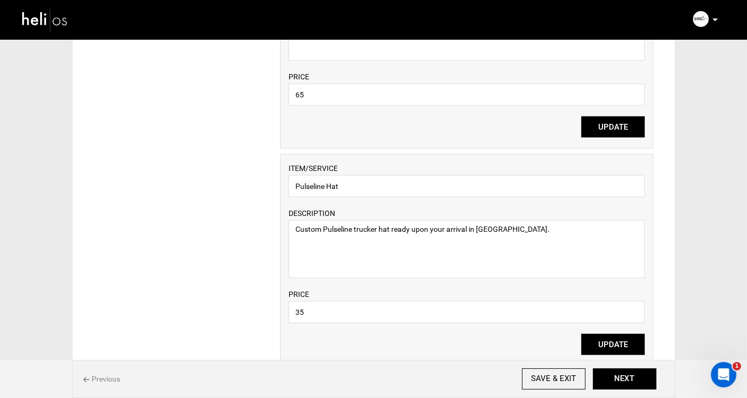
scroll to position [1120, 0]
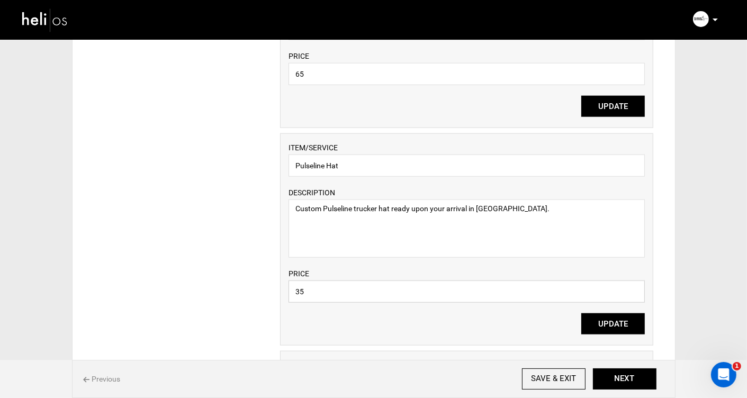
click at [300, 294] on input "35" at bounding box center [466, 291] width 356 height 22
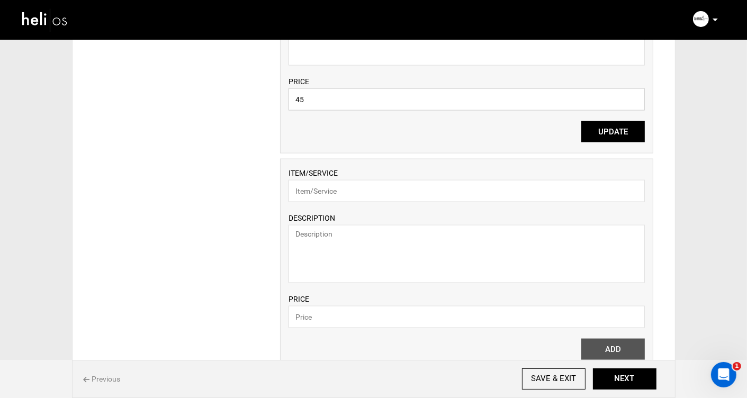
scroll to position [1326, 0]
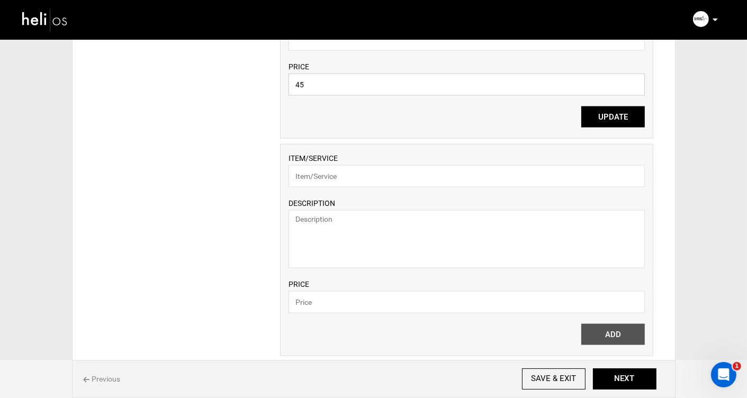
type input "45"
click at [337, 178] on input "text" at bounding box center [466, 176] width 356 height 22
type input "Pulseline T-Shirt"
click at [353, 223] on textarea at bounding box center [466, 239] width 356 height 58
type textarea "3"
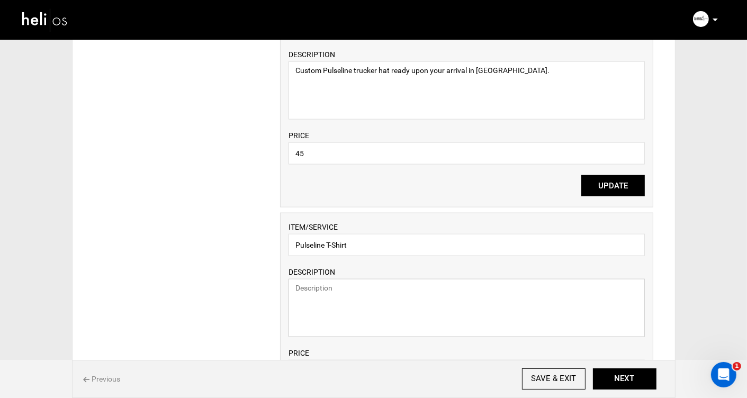
scroll to position [1258, 0]
drag, startPoint x: 506, startPoint y: 69, endPoint x: 272, endPoint y: 67, distance: 233.3
click at [272, 67] on div "ADD-ONS ITEM/SERVICE Single Occupancy Lodging Upgrade (7 nights per person) DES…" at bounding box center [374, 13] width 576 height 939
click at [338, 300] on textarea at bounding box center [466, 307] width 356 height 58
paste textarea "Custom Pulseline trucker hat ready upon your arrival in Valdez."
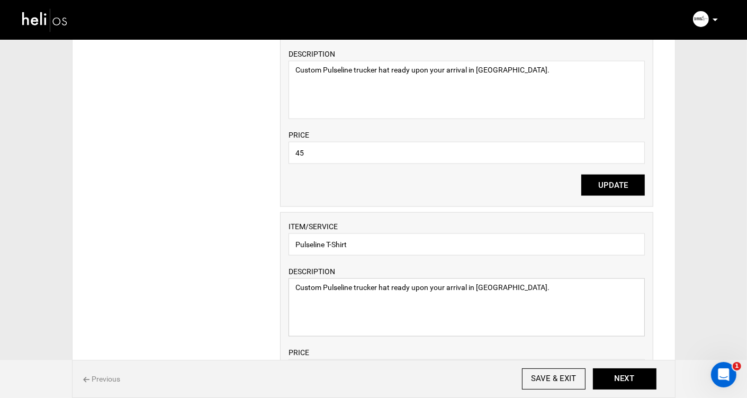
click at [393, 290] on textarea "Custom Pulseline trucker hat ready upon your arrival in Valdez." at bounding box center [466, 307] width 356 height 58
click at [534, 292] on textarea "Custom Pulseline t-shirt ready upon your arrival in Valdez." at bounding box center [466, 307] width 356 height 58
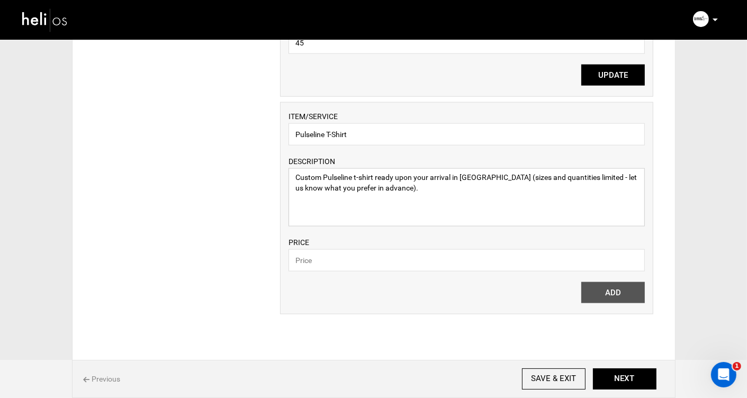
scroll to position [1380, 0]
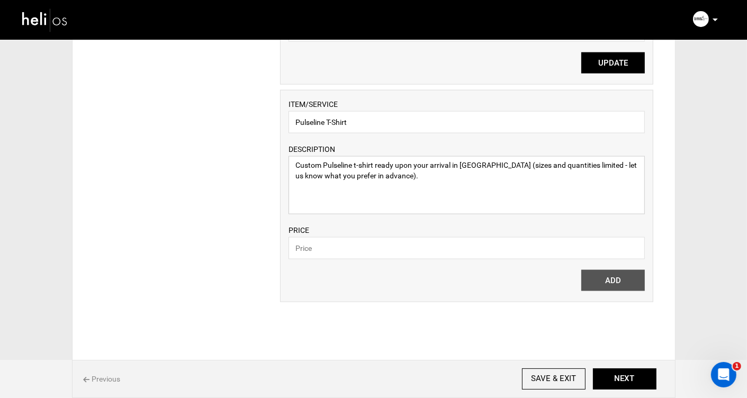
type textarea "Custom Pulseline t-shirt ready upon your arrival in Valdez (sizes and quantitie…"
click at [335, 251] on input "text" at bounding box center [466, 248] width 356 height 22
type input "35"
click at [605, 280] on button "ADD" at bounding box center [612, 280] width 63 height 21
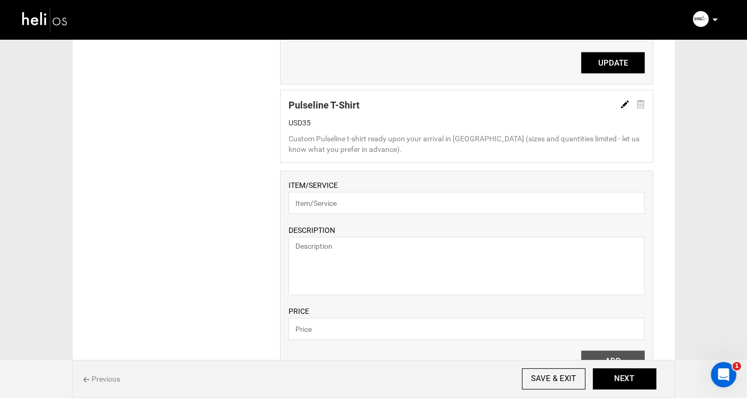
scroll to position [1515, 0]
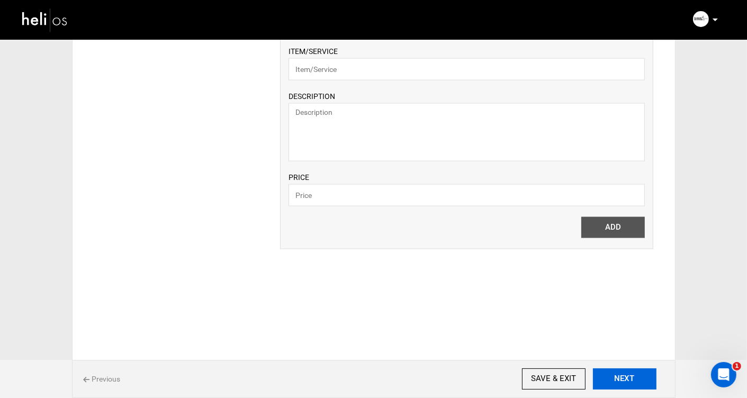
click at [620, 388] on button "NEXT" at bounding box center [624, 378] width 63 height 21
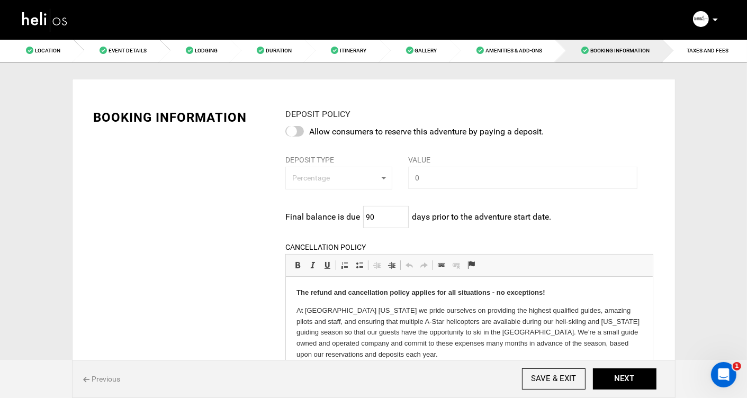
click at [300, 130] on div at bounding box center [294, 131] width 19 height 11
click at [0, 0] on input "checkbox" at bounding box center [0, 0] width 0 height 0
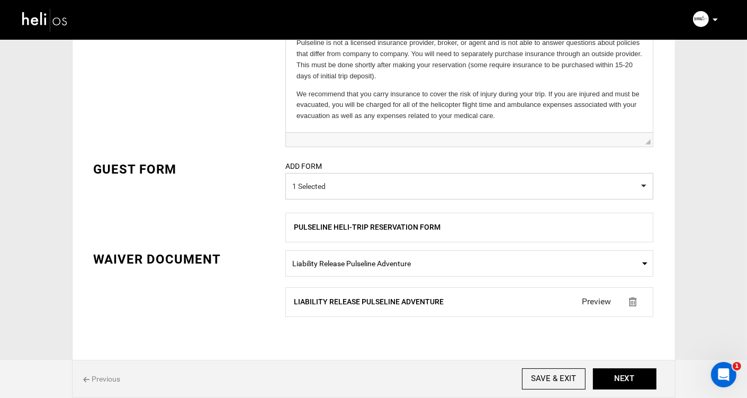
scroll to position [442, 0]
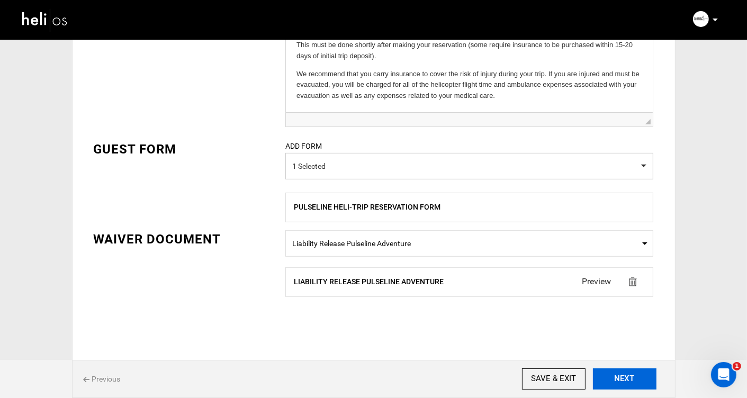
type input "50"
click at [625, 377] on button "NEXT" at bounding box center [624, 378] width 63 height 21
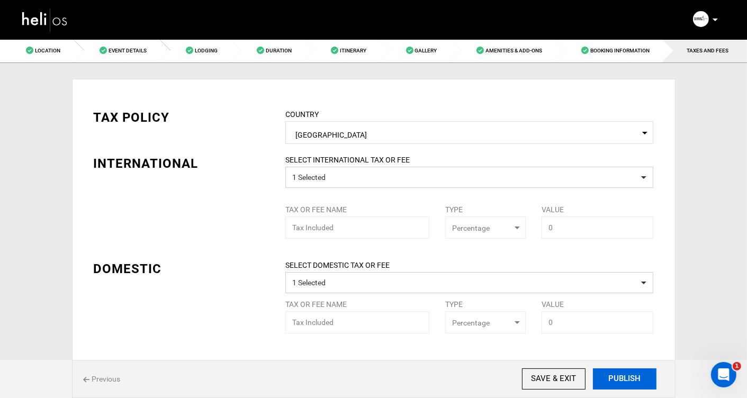
click at [622, 378] on button "PUBLISH" at bounding box center [624, 378] width 63 height 21
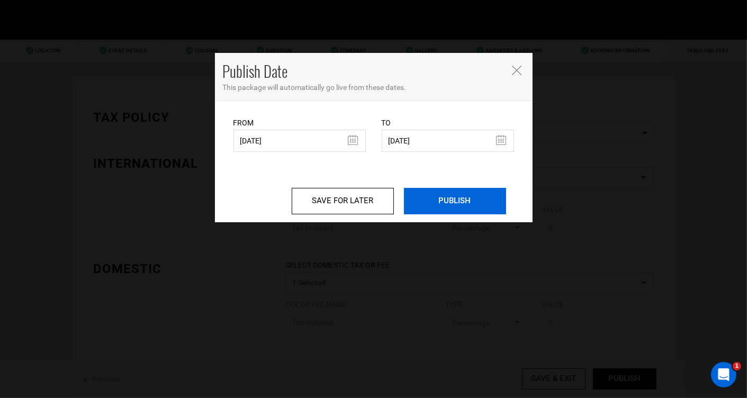
click at [451, 202] on input "PUBLISH" at bounding box center [455, 201] width 102 height 26
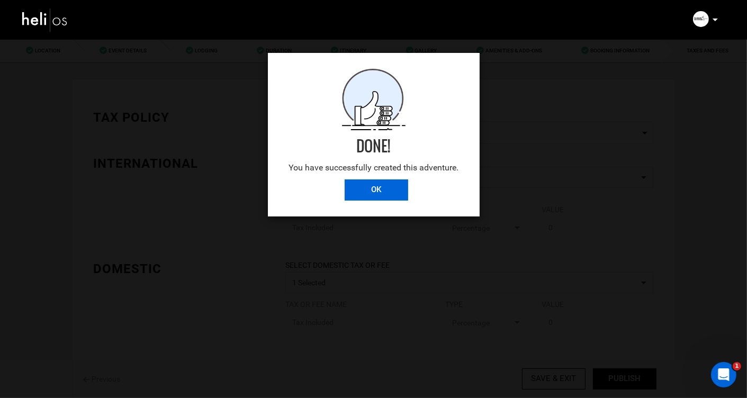
click at [363, 193] on input "OK" at bounding box center [375, 189] width 63 height 21
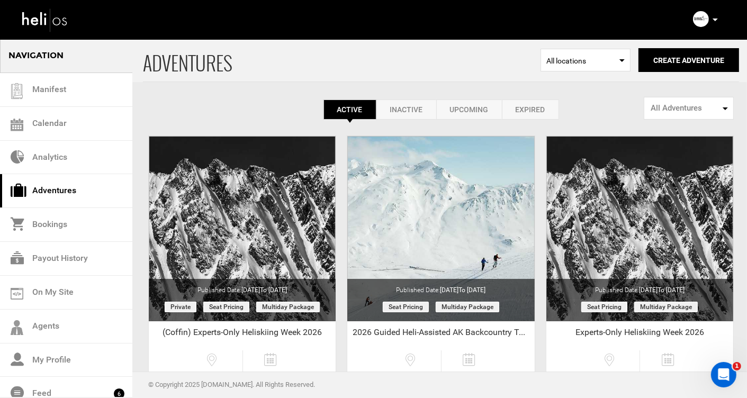
click at [48, 191] on link "Adventures" at bounding box center [66, 191] width 132 height 34
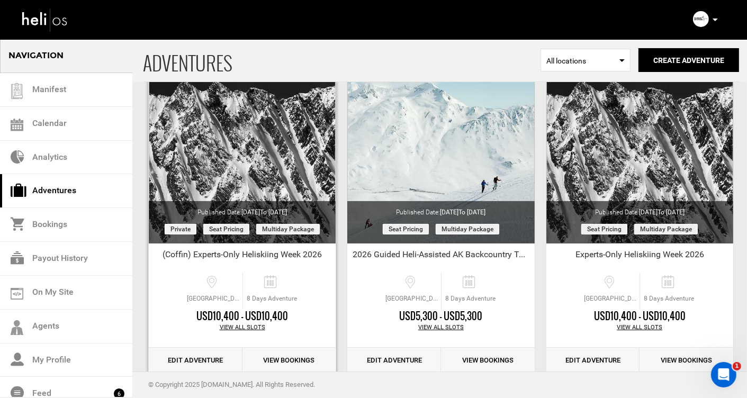
scroll to position [90, 0]
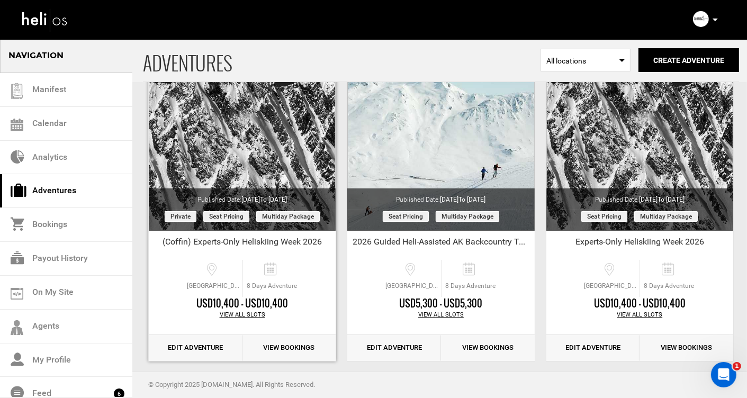
click at [180, 349] on link "Edit Adventure" at bounding box center [196, 348] width 94 height 26
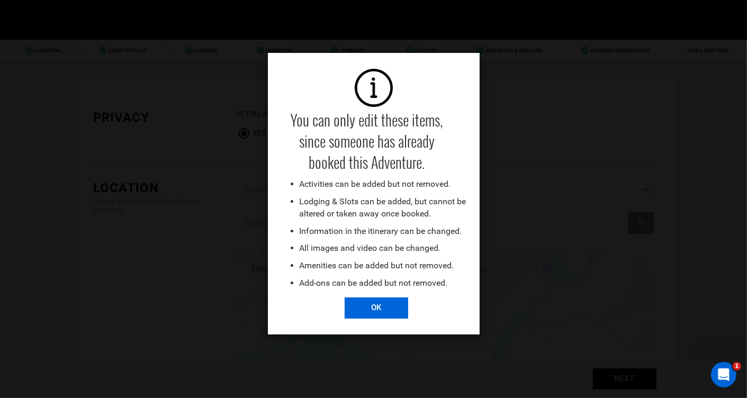
click at [374, 310] on input "OK" at bounding box center [375, 307] width 63 height 21
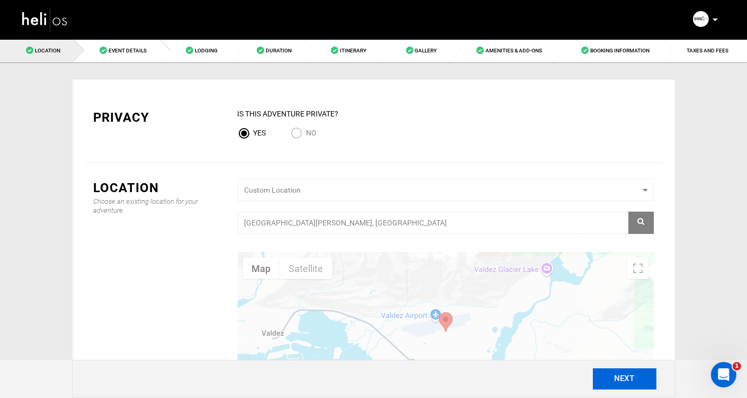
click at [613, 377] on button "NEXT" at bounding box center [624, 378] width 63 height 21
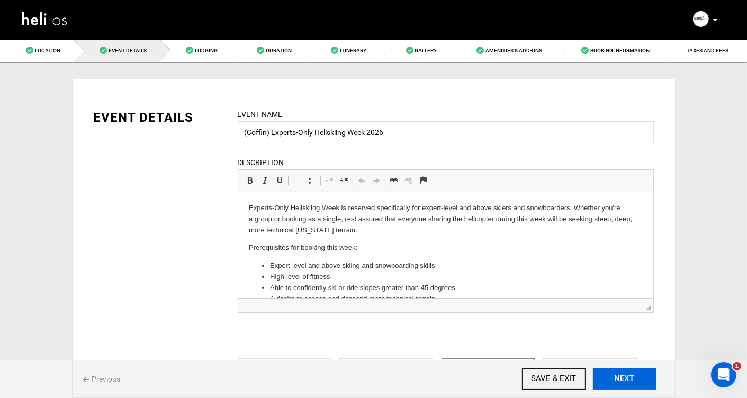
click at [618, 376] on button "NEXT" at bounding box center [624, 378] width 63 height 21
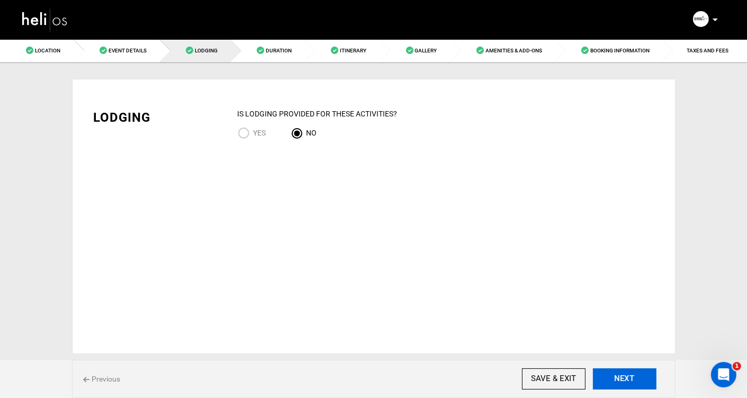
click at [618, 376] on button "NEXT" at bounding box center [624, 378] width 63 height 21
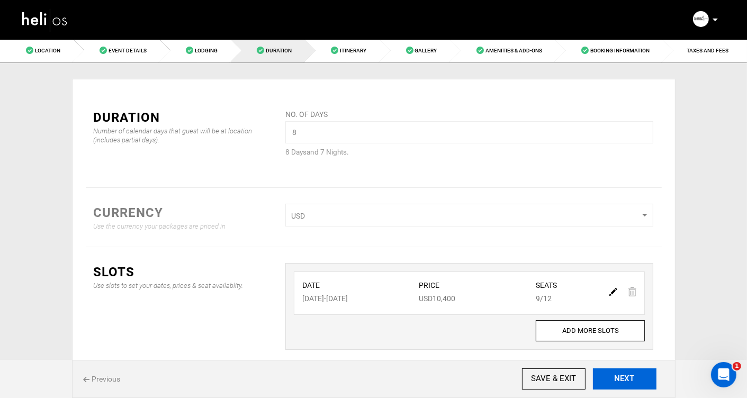
click at [618, 376] on button "NEXT" at bounding box center [624, 378] width 63 height 21
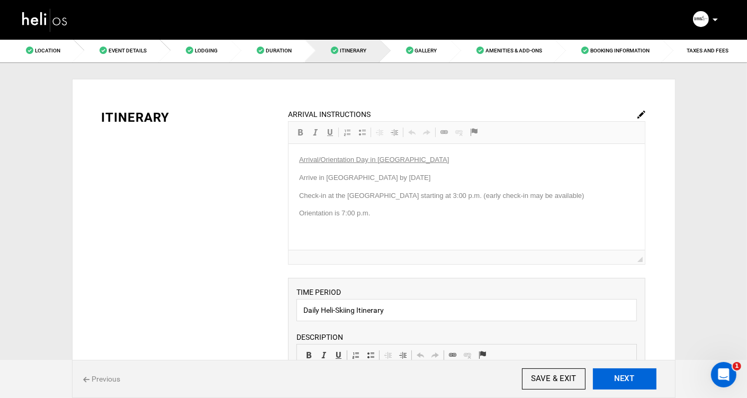
click at [618, 376] on button "NEXT" at bounding box center [624, 378] width 63 height 21
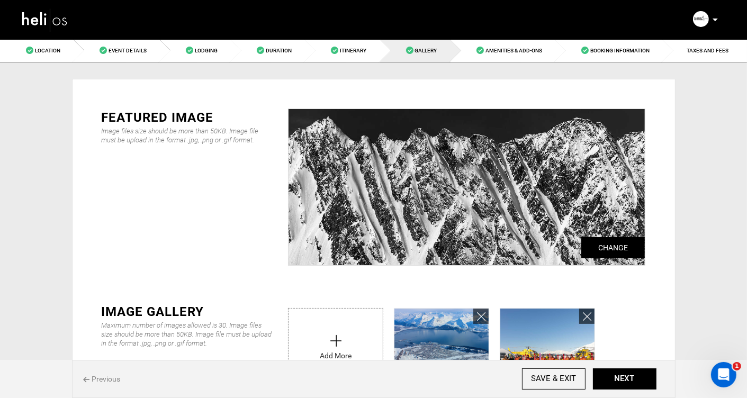
click at [42, 19] on img at bounding box center [45, 20] width 48 height 28
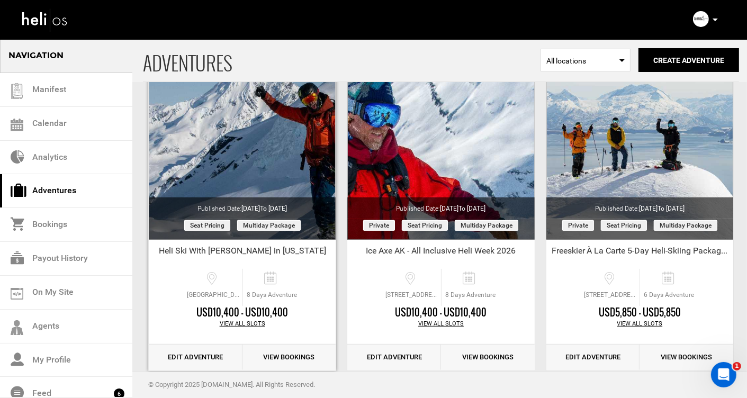
scroll to position [412, 0]
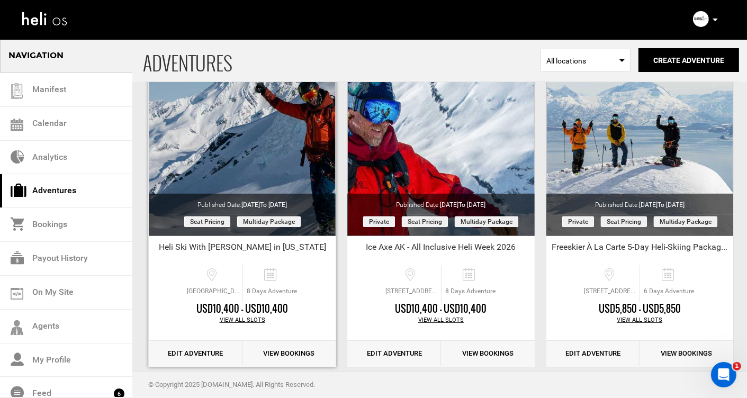
click at [195, 353] on link "Edit Adventure" at bounding box center [196, 354] width 94 height 26
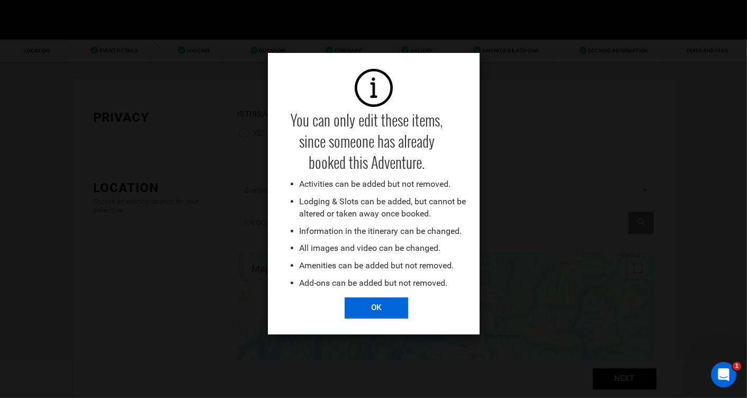
click at [387, 311] on input "OK" at bounding box center [375, 307] width 63 height 21
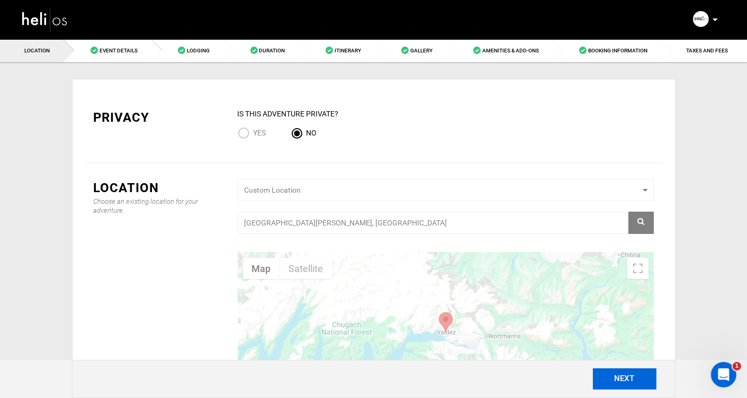
click at [621, 377] on button "NEXT" at bounding box center [624, 378] width 63 height 21
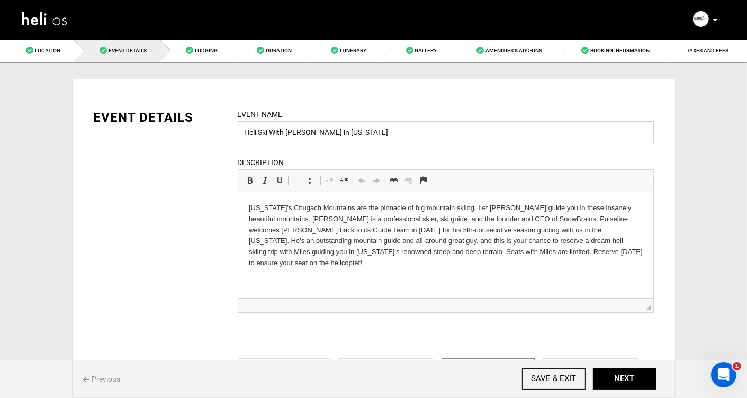
click at [365, 132] on input "Heli Ski With Miles Clark in Alaska" at bounding box center [446, 132] width 416 height 22
type input "Heli Ski With [PERSON_NAME] in [US_STATE] 2026"
click at [549, 376] on input "SAVE & EXIT" at bounding box center [553, 378] width 63 height 21
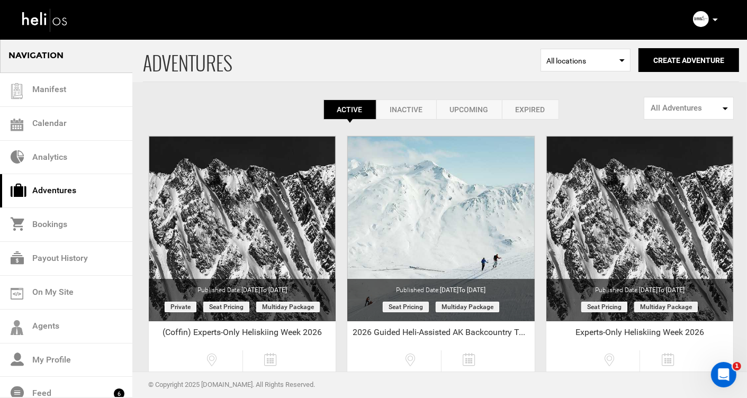
click at [46, 189] on link "Adventures" at bounding box center [66, 191] width 132 height 34
click at [51, 292] on link "On My Site" at bounding box center [66, 293] width 132 height 34
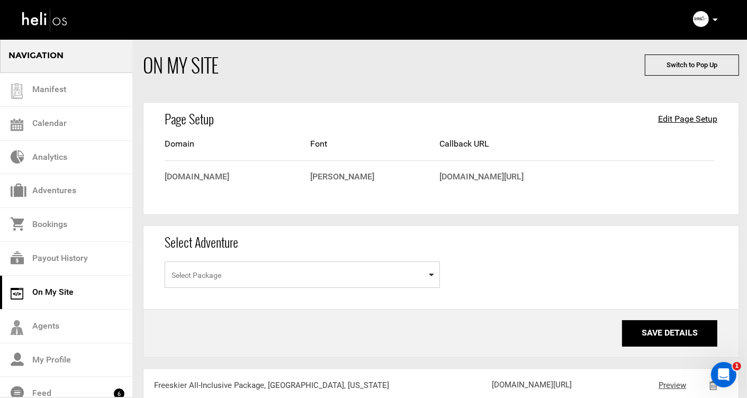
click at [220, 271] on span "Select Package" at bounding box center [196, 275] width 50 height 8
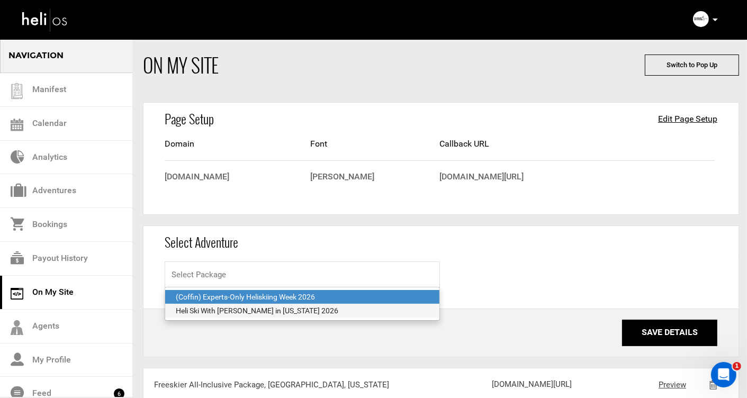
click at [221, 308] on div "Heli Ski With [PERSON_NAME] in [US_STATE] 2026" at bounding box center [302, 310] width 253 height 11
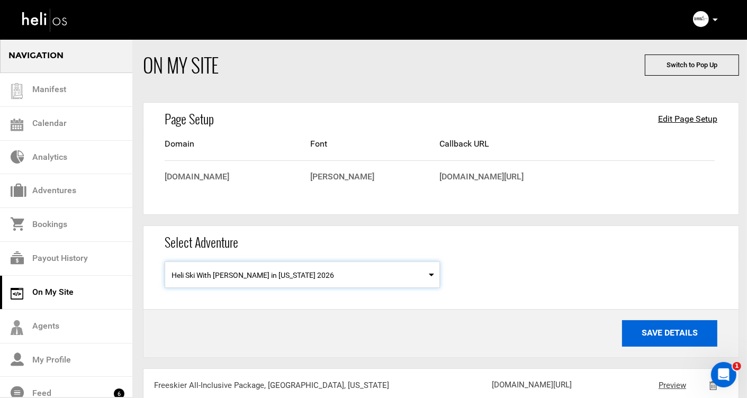
click at [651, 332] on button "Save Details" at bounding box center [669, 333] width 95 height 26
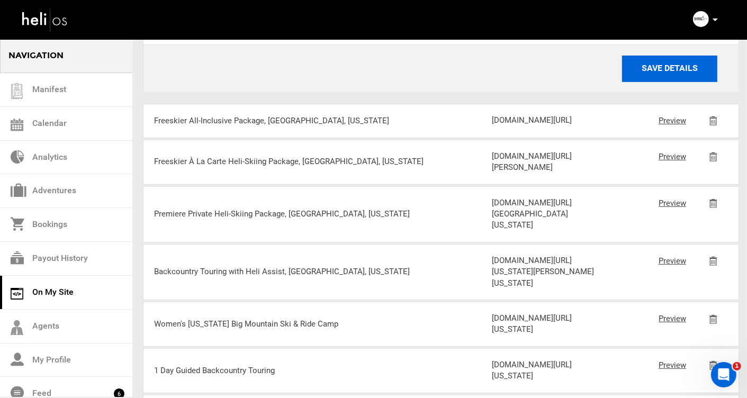
scroll to position [258, 0]
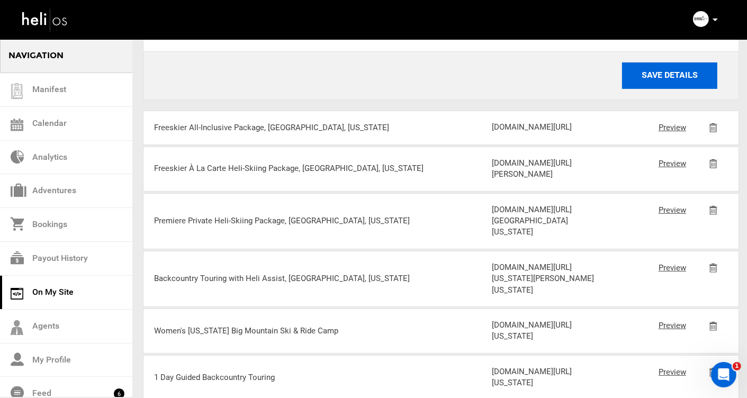
click at [665, 75] on button "Save Details" at bounding box center [669, 75] width 95 height 26
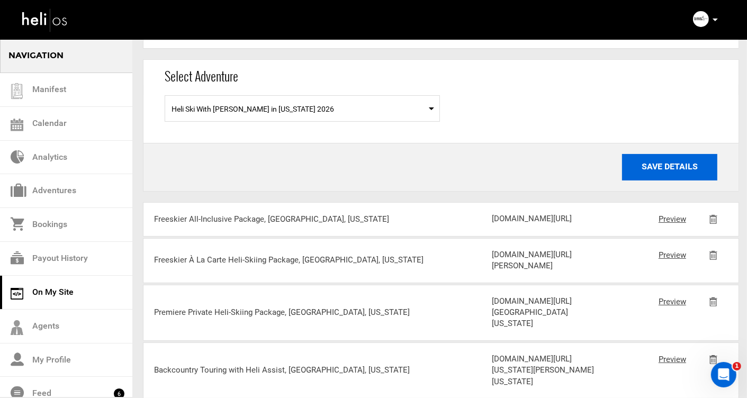
scroll to position [165, 0]
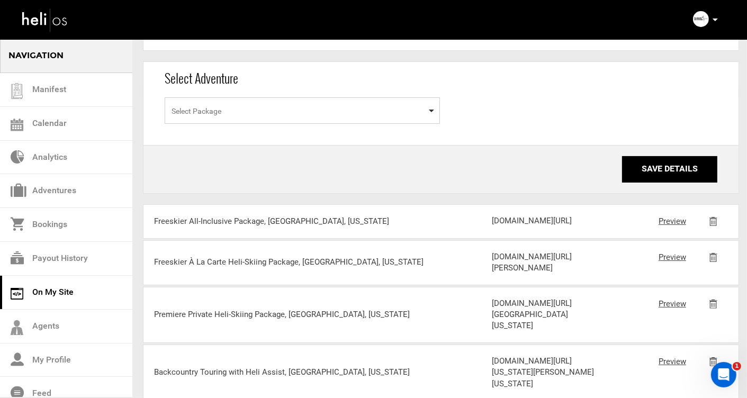
click at [302, 112] on span "Select Package" at bounding box center [302, 110] width 275 height 26
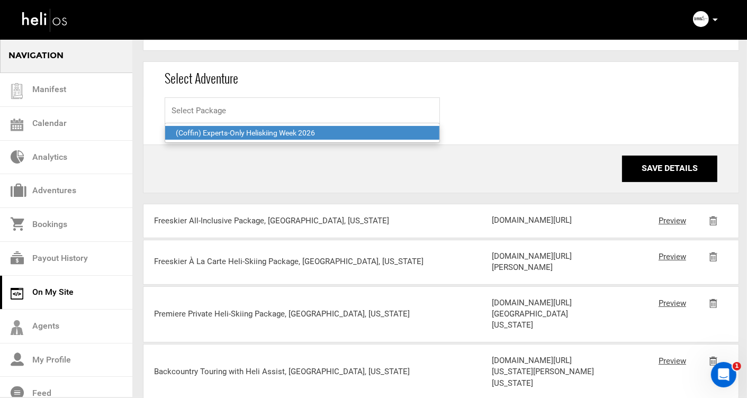
click at [300, 188] on div "Save Details" at bounding box center [440, 168] width 595 height 48
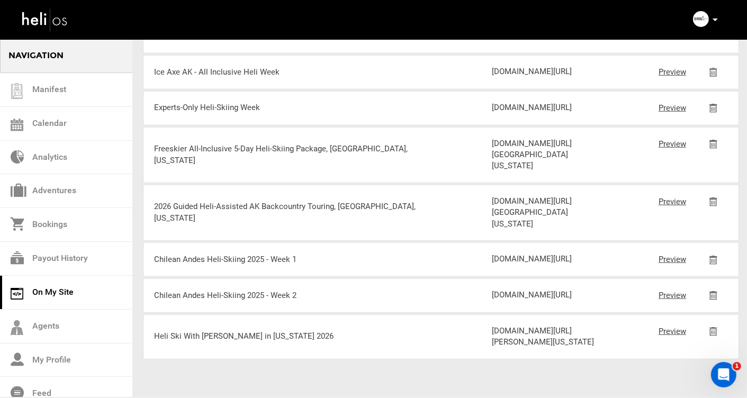
scroll to position [1439, 0]
drag, startPoint x: 554, startPoint y: 343, endPoint x: 493, endPoint y: 299, distance: 75.5
click at [493, 325] on div "[DOMAIN_NAME][URL][PERSON_NAME][US_STATE]" at bounding box center [548, 336] width 113 height 23
copy div "[DOMAIN_NAME][URL][PERSON_NAME][US_STATE]"
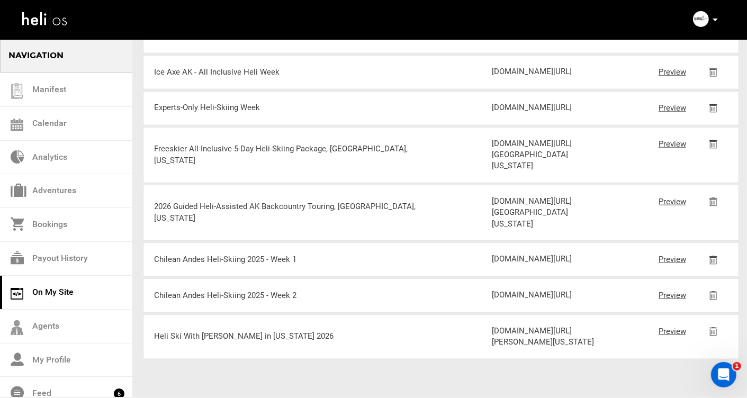
drag, startPoint x: 556, startPoint y: 280, endPoint x: 492, endPoint y: 241, distance: 75.5
click at [492, 113] on div "[DOMAIN_NAME][URL]" at bounding box center [548, 107] width 113 height 11
copy div "[DOMAIN_NAME][URL]"
